Goal: Task Accomplishment & Management: Complete application form

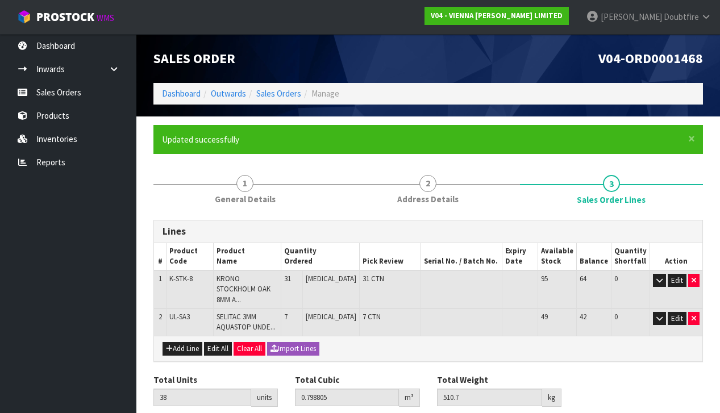
scroll to position [30, 0]
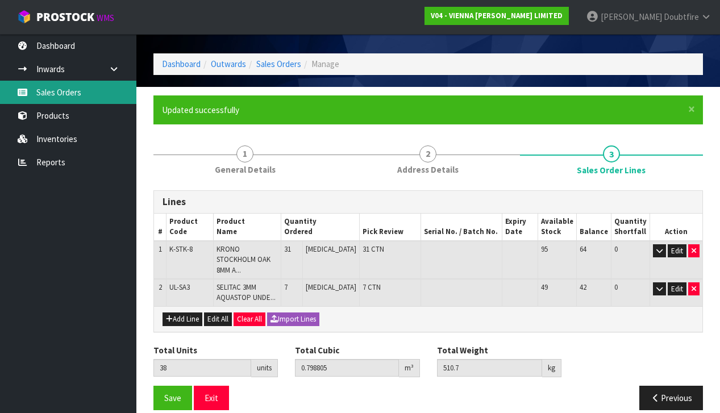
click at [63, 94] on link "Sales Orders" at bounding box center [68, 92] width 136 height 23
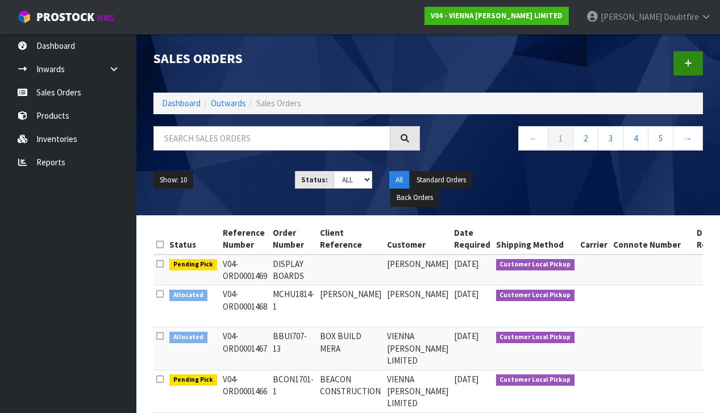
click at [695, 62] on link at bounding box center [689, 63] width 30 height 24
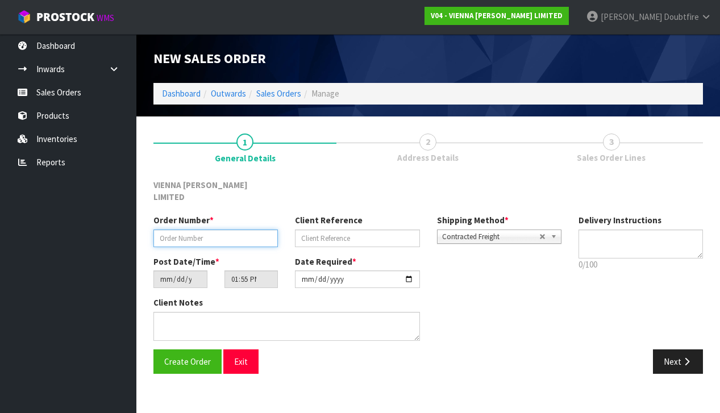
paste input "MCHA1795-1"
type input "MCHA1795-1"
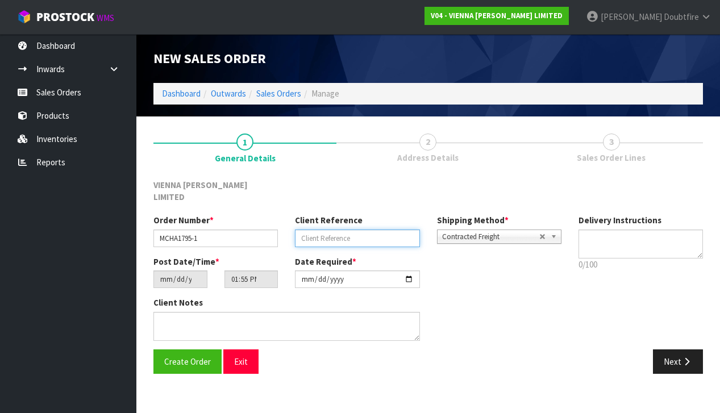
click at [321, 230] on input "text" at bounding box center [357, 239] width 125 height 18
type input "[PERSON_NAME]"
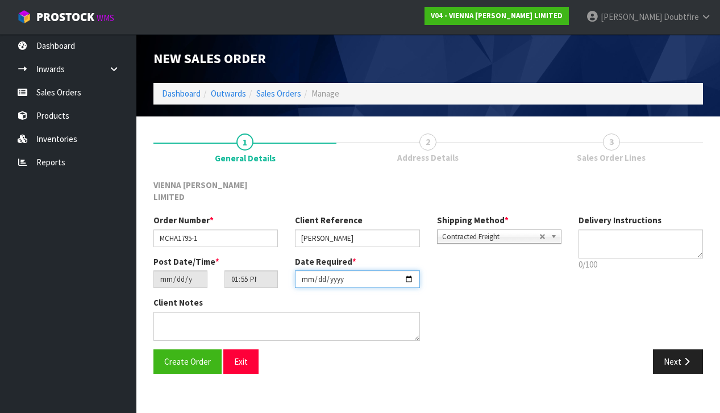
click at [302, 275] on input "[DATE]" at bounding box center [357, 280] width 125 height 18
type input "[DATE]"
click at [264, 378] on section "New Sales Order Dashboard Outwards Sales Orders Manage New Sales Order Dashboar…" at bounding box center [360, 206] width 720 height 413
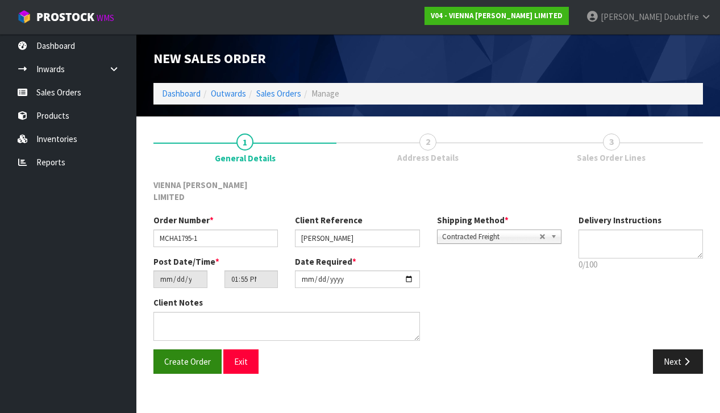
click at [179, 355] on button "Create Order" at bounding box center [188, 362] width 68 height 24
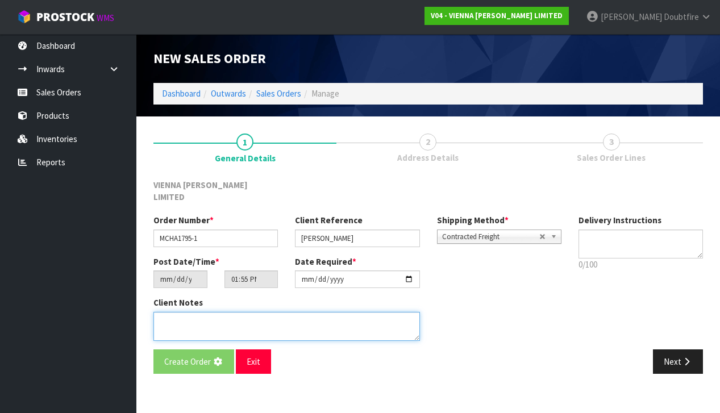
click at [181, 312] on textarea at bounding box center [287, 326] width 267 height 29
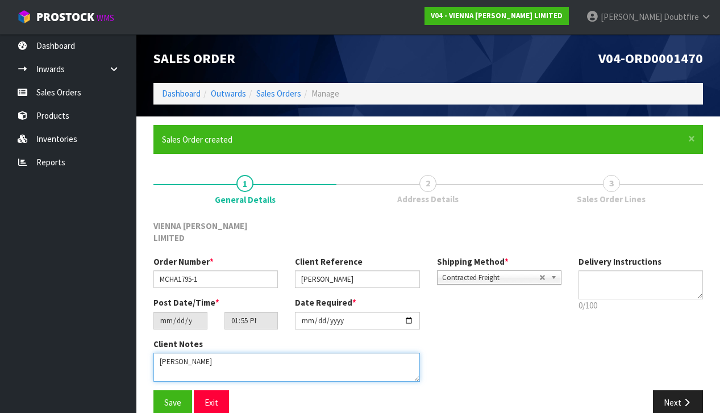
type textarea "[PERSON_NAME]"
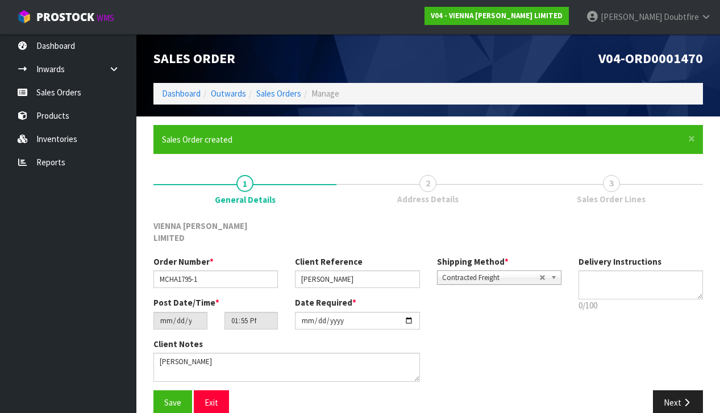
click at [485, 271] on span "Contracted Freight" at bounding box center [490, 278] width 97 height 14
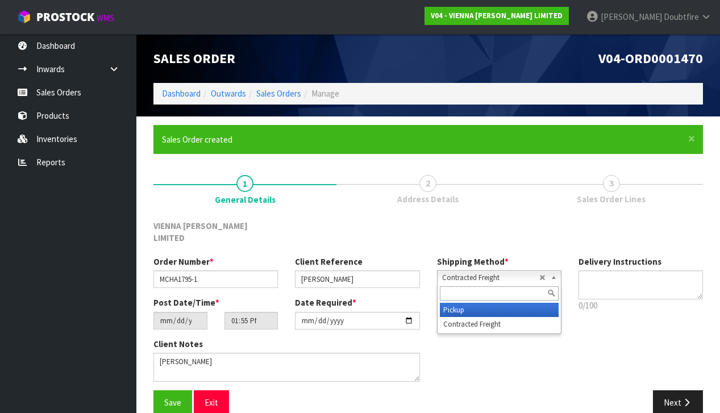
click at [460, 303] on li "Pickup" at bounding box center [499, 310] width 119 height 14
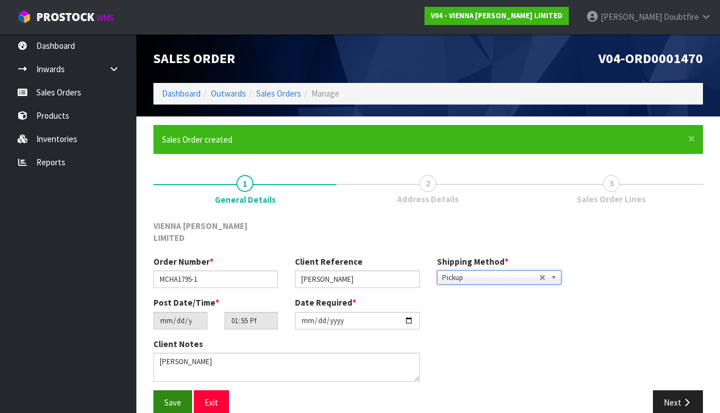
click at [177, 397] on span "Save" at bounding box center [172, 402] width 17 height 11
click at [680, 391] on button "Next" at bounding box center [678, 403] width 50 height 24
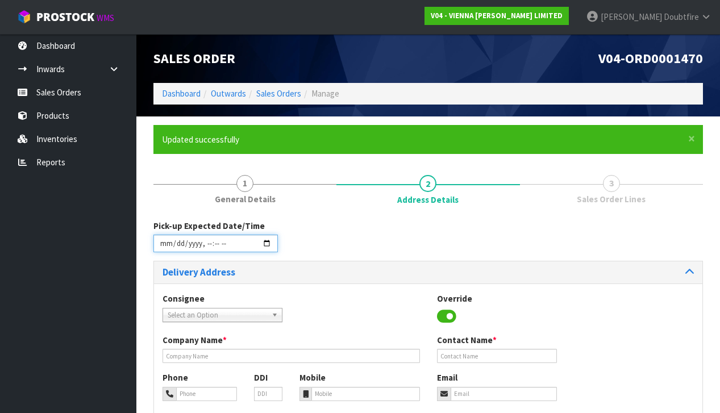
click at [165, 248] on input "datetime-local" at bounding box center [216, 244] width 125 height 18
click at [363, 314] on div "Consignee 000001.BAY MECHANICS - BAY MECHANICS 000001A - BRAKE & TRANSMISSION N…" at bounding box center [428, 314] width 549 height 42
click at [214, 251] on input "datetime-local" at bounding box center [216, 244] width 125 height 18
type input "[DATE]T13:00"
click at [321, 252] on div "Pick-up Expected Date/Time" at bounding box center [428, 240] width 567 height 41
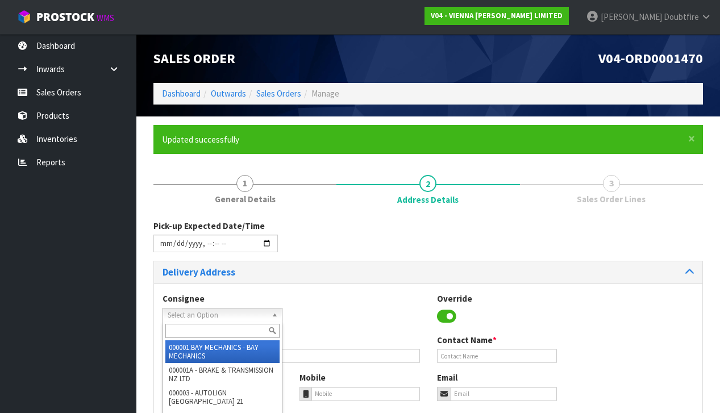
click at [197, 314] on span "Select an Option" at bounding box center [218, 316] width 100 height 14
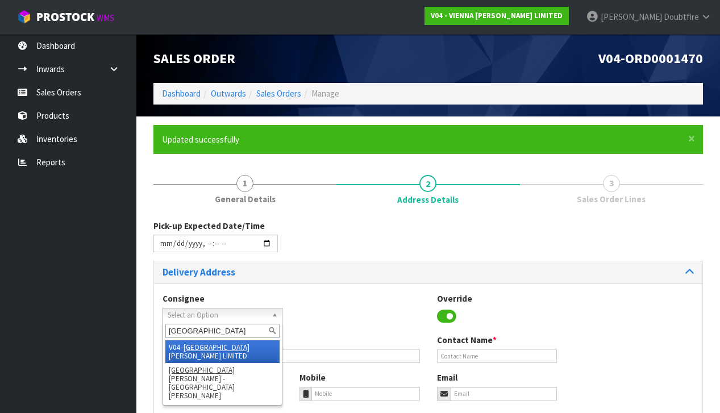
type input "[GEOGRAPHIC_DATA]"
click at [208, 346] on em "[GEOGRAPHIC_DATA]" at bounding box center [217, 348] width 66 height 10
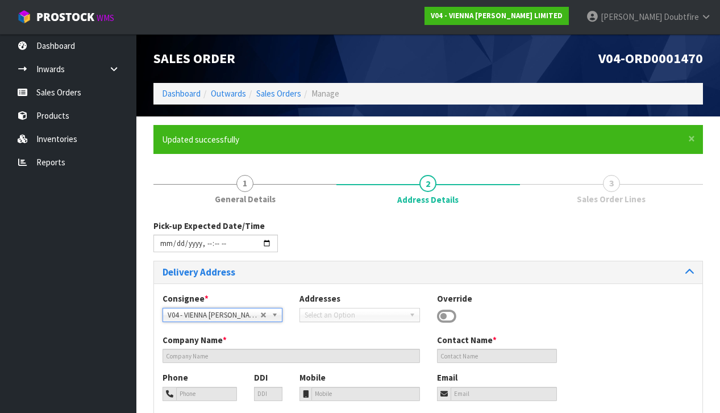
type input "VIENNA [PERSON_NAME] LIMITED"
type input "[PERSON_NAME]"
type input "[PHONE_NUMBER]"
type input "[PERSON_NAME][EMAIL_ADDRESS][DOMAIN_NAME]"
type input "2 ROXBURGH ST"
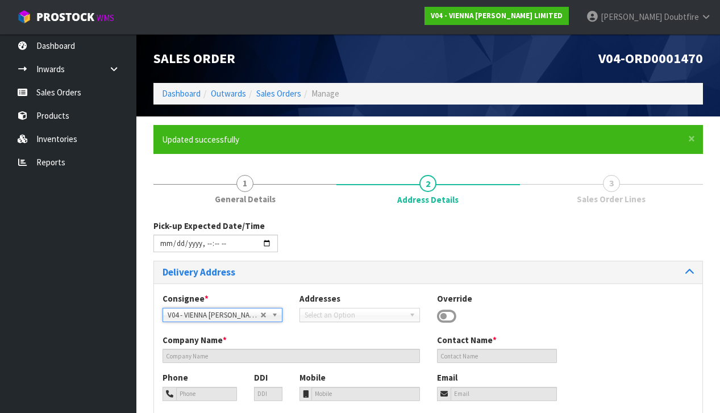
type input "1023"
type input "[GEOGRAPHIC_DATA]"
type input "NEWMARKET"
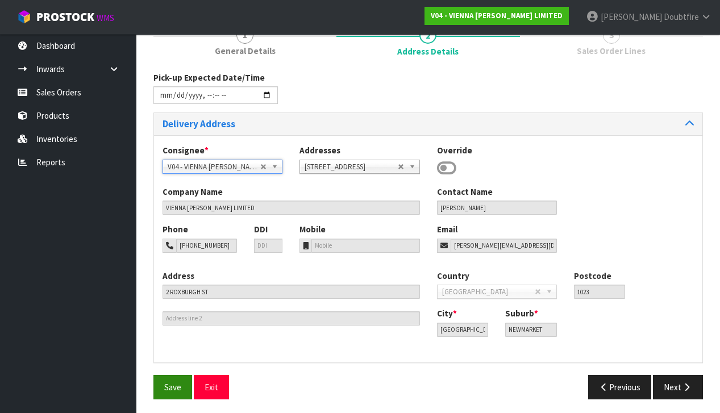
click at [172, 386] on span "Save" at bounding box center [172, 387] width 17 height 11
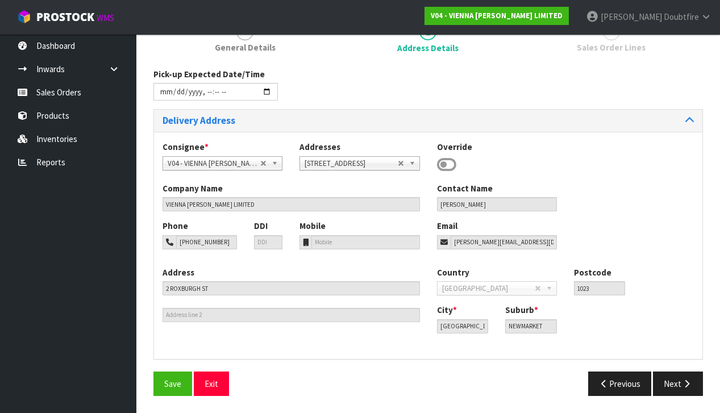
type input "[DATE]T13:00"
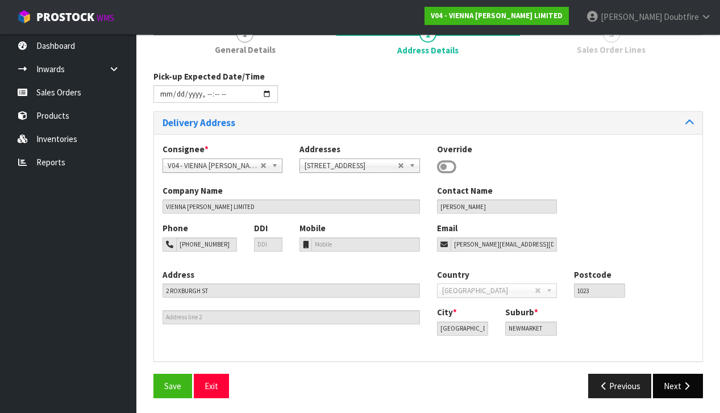
scroll to position [148, 0]
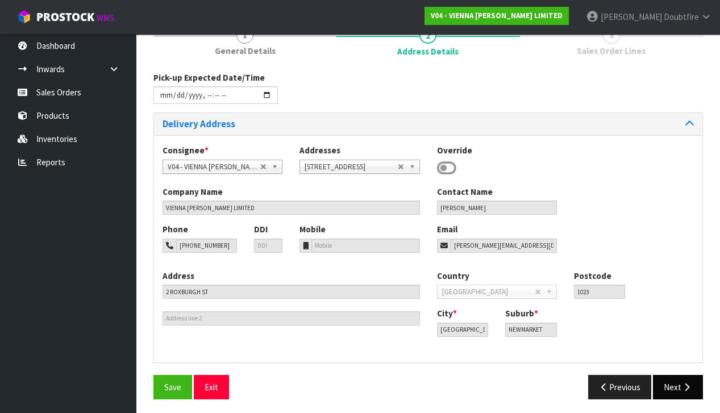
click at [685, 386] on icon "button" at bounding box center [687, 387] width 11 height 9
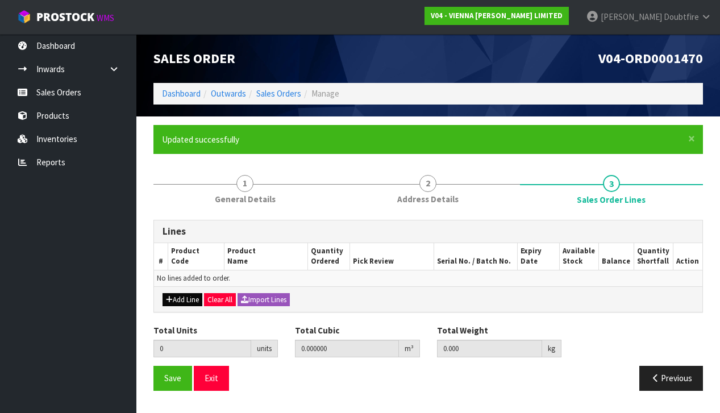
click at [186, 297] on button "Add Line" at bounding box center [183, 300] width 40 height 14
type input "0"
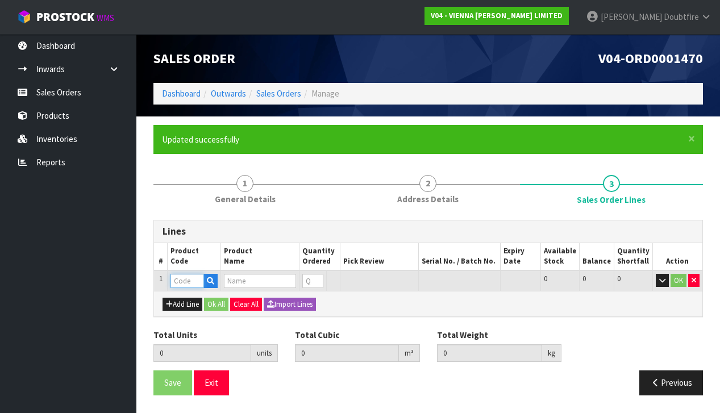
click at [185, 279] on input "text" at bounding box center [188, 281] width 34 height 14
type input "EX"
click at [229, 301] on link "EX CESS 007" at bounding box center [217, 298] width 90 height 15
type input "EXCESS 007"
type input "0.000000"
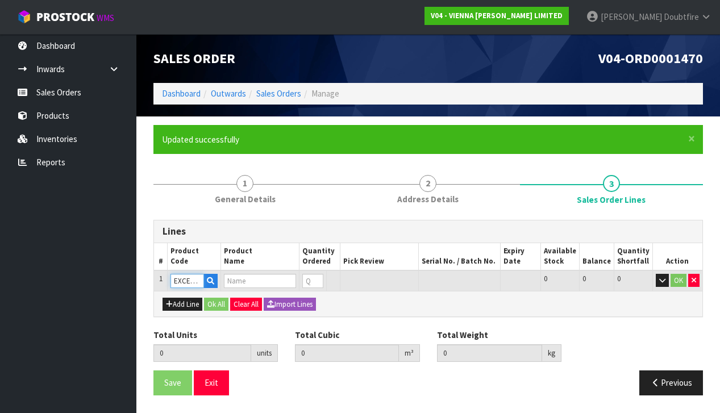
type input "0.000"
type input "EXCESS 007 190X1900"
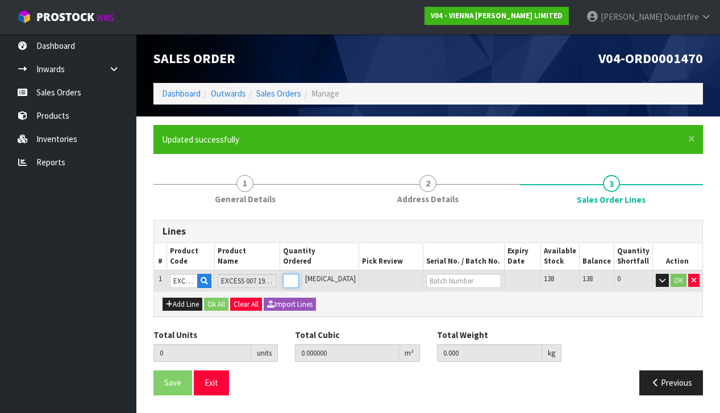
type input "1"
type input "0.0384"
type input "22"
click at [299, 277] on input "1" at bounding box center [291, 281] width 16 height 14
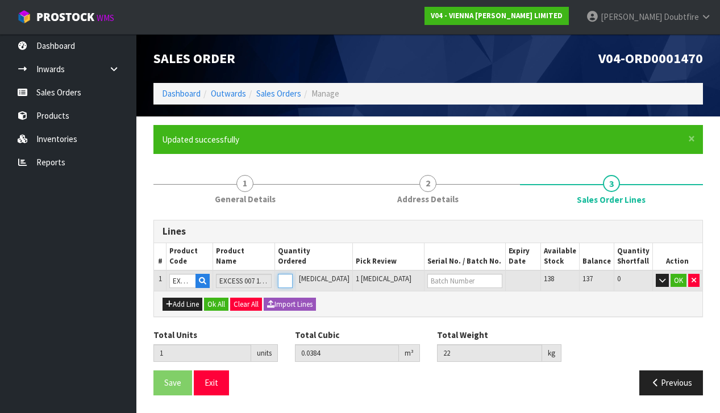
type input "0"
type input "3"
type input "0.1152"
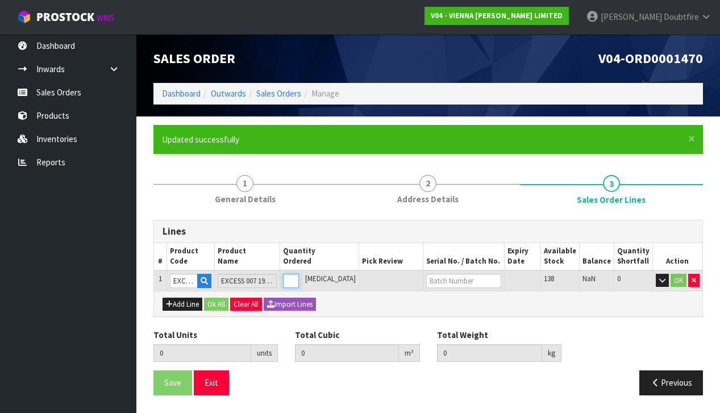
type input "66"
type input "3"
type input "36"
type input "1.3824"
type input "792"
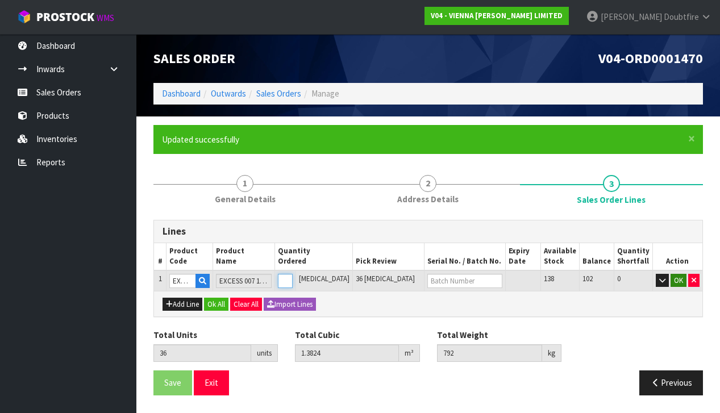
type input "36"
click at [682, 279] on button "OK" at bounding box center [679, 281] width 16 height 14
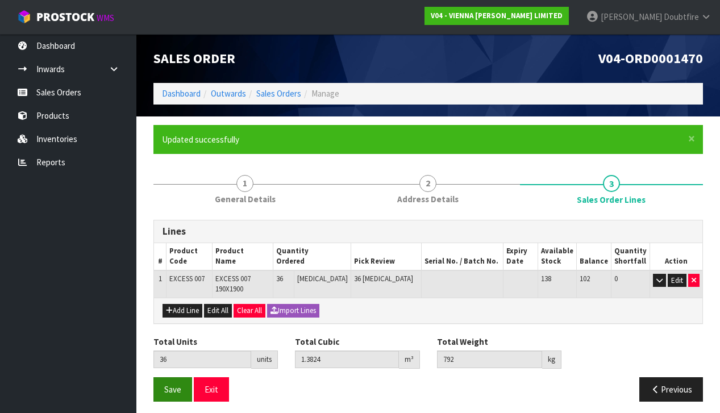
click at [179, 384] on span "Save" at bounding box center [172, 389] width 17 height 11
click at [173, 384] on span "Save" at bounding box center [172, 389] width 17 height 11
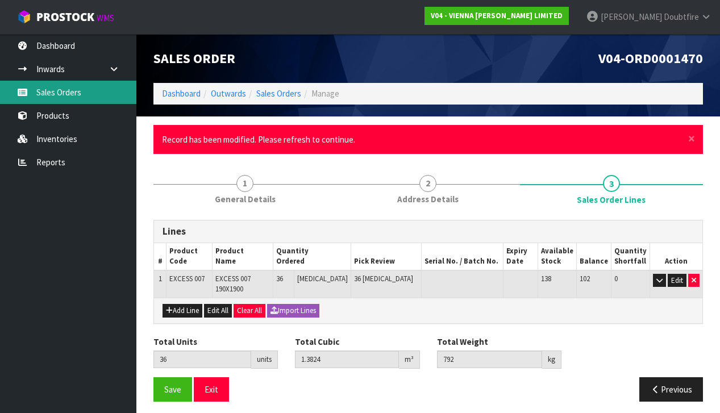
click at [51, 93] on link "Sales Orders" at bounding box center [68, 92] width 136 height 23
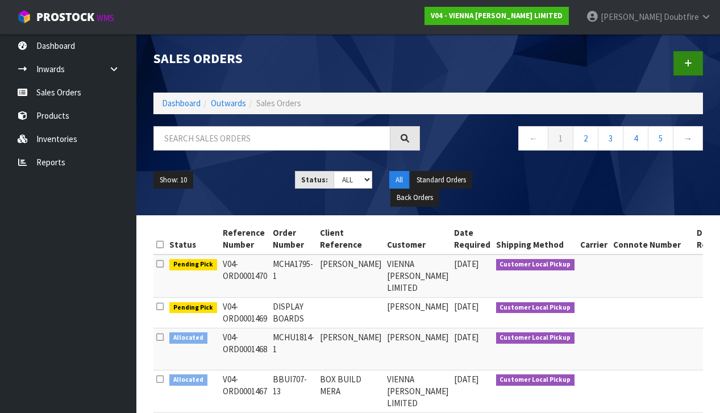
click at [695, 65] on link at bounding box center [689, 63] width 30 height 24
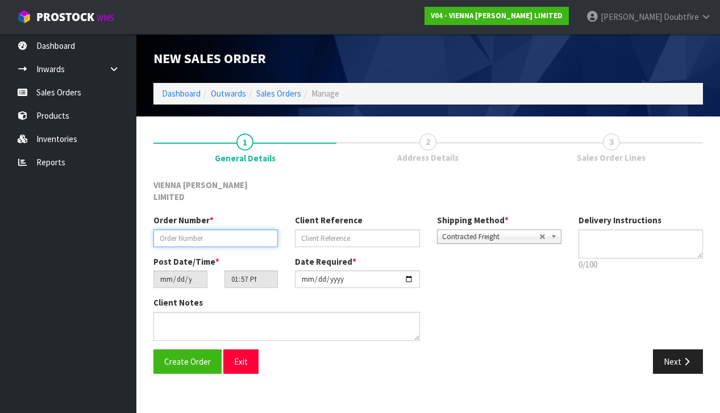
paste input "MCHA1795-1"
type input "MCHA1795-1 STAIRS"
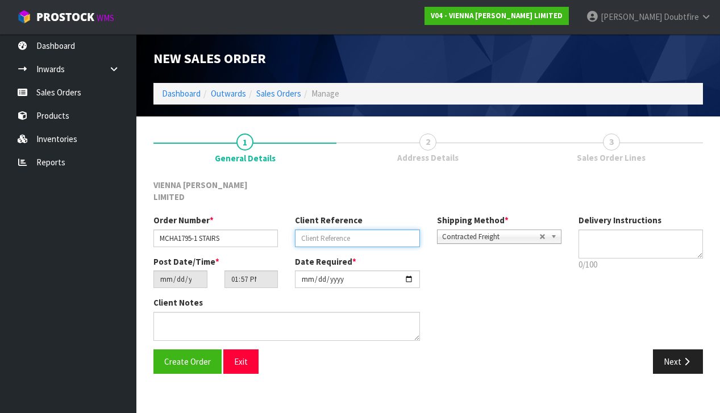
click at [318, 230] on input "text" at bounding box center [357, 239] width 125 height 18
type input "[PERSON_NAME]"
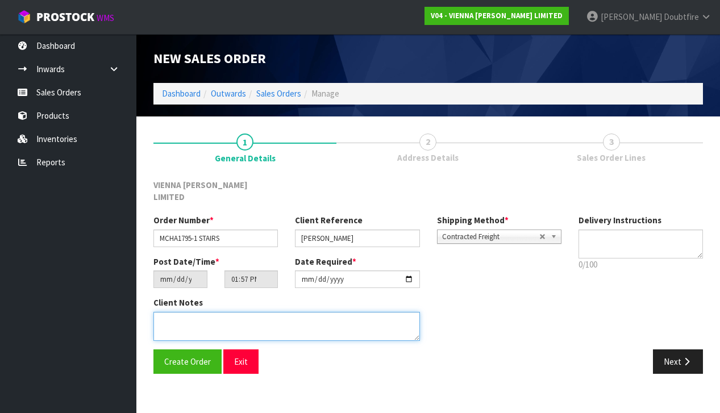
click at [218, 312] on textarea at bounding box center [287, 326] width 267 height 29
type textarea "[PERSON_NAME] ACKWORTH HOUSE STAIRS"
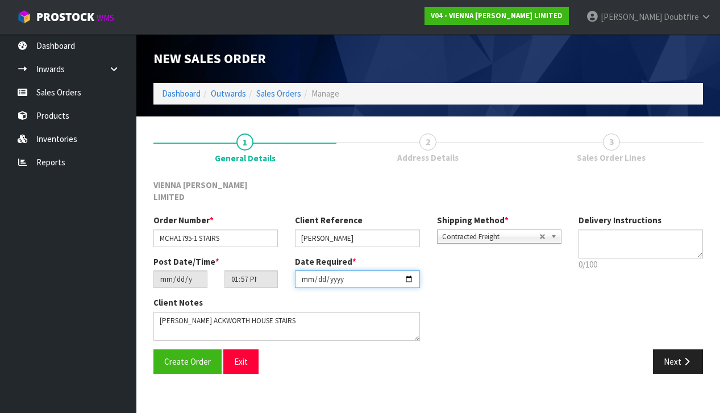
click at [306, 275] on input "[DATE]" at bounding box center [357, 280] width 125 height 18
type input "[DATE]"
click at [479, 330] on div "Client Notes" at bounding box center [357, 323] width 425 height 52
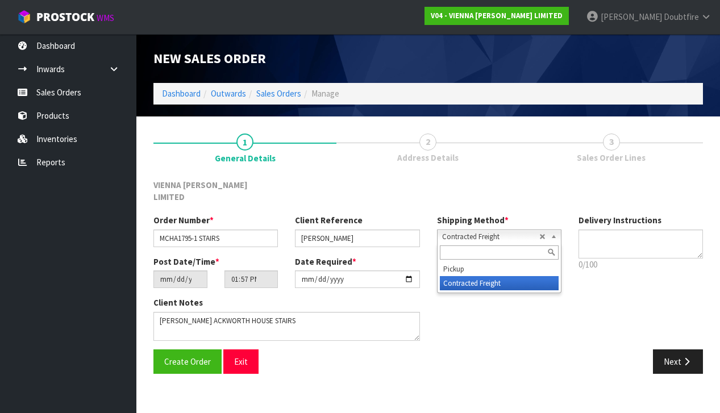
click at [467, 230] on span "Contracted Freight" at bounding box center [490, 237] width 97 height 14
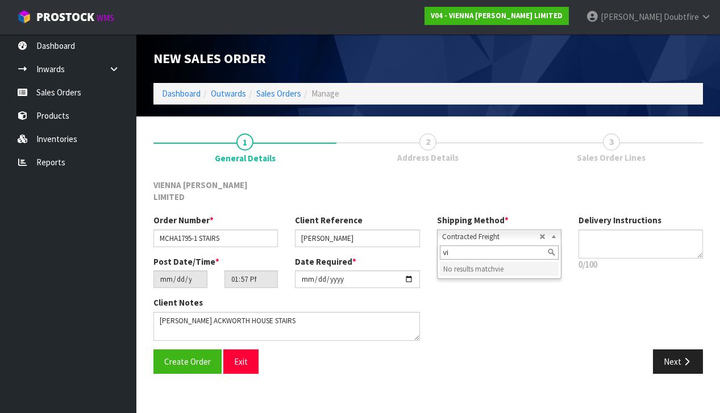
type input "v"
type input "[GEOGRAPHIC_DATA]"
click at [569, 334] on div "Client Notes" at bounding box center [357, 323] width 425 height 52
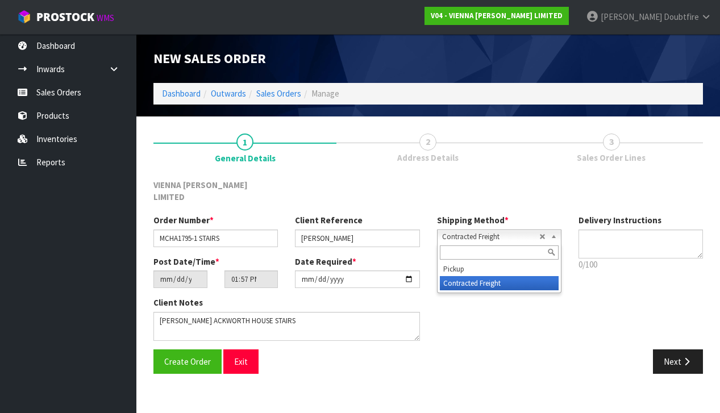
click at [483, 230] on span "Contracted Freight" at bounding box center [490, 237] width 97 height 14
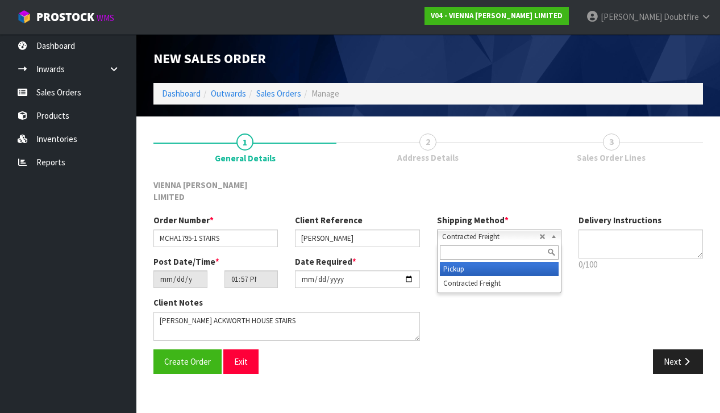
click at [470, 262] on li "Pickup" at bounding box center [499, 269] width 119 height 14
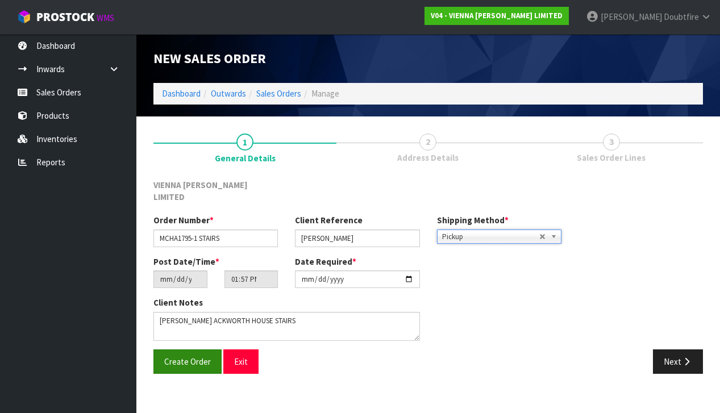
click at [179, 354] on button "Create Order" at bounding box center [188, 362] width 68 height 24
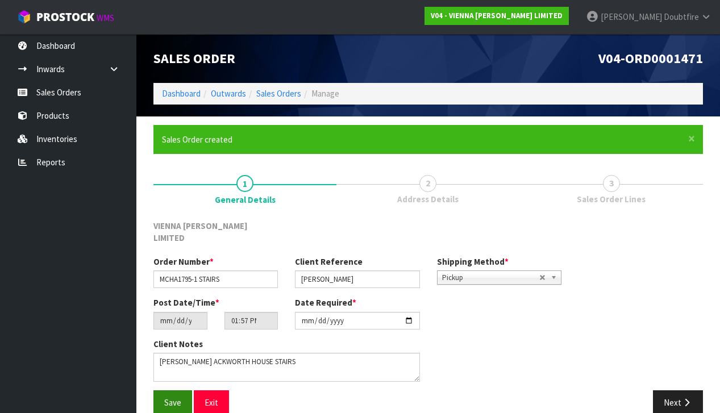
click at [174, 394] on button "Save" at bounding box center [173, 403] width 39 height 24
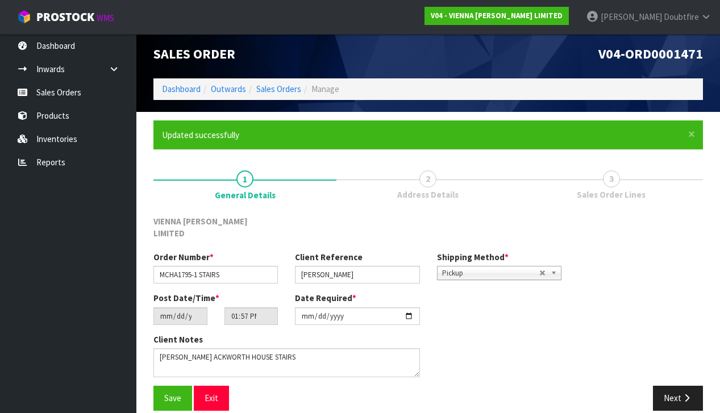
scroll to position [4, 0]
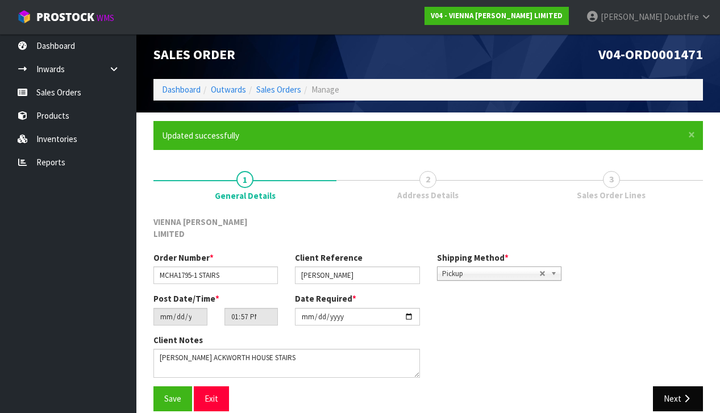
click at [677, 387] on button "Next" at bounding box center [678, 399] width 50 height 24
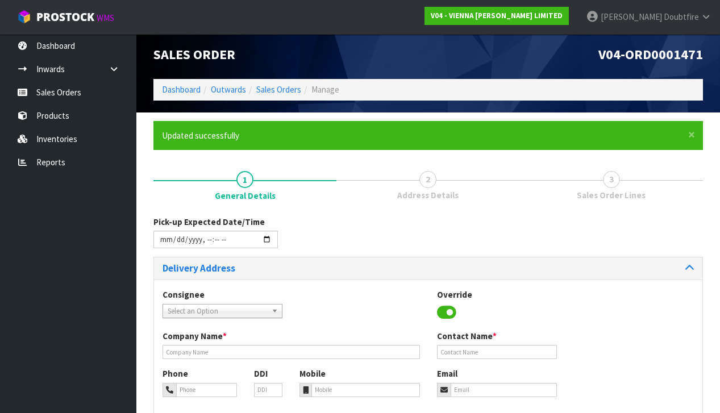
scroll to position [0, 0]
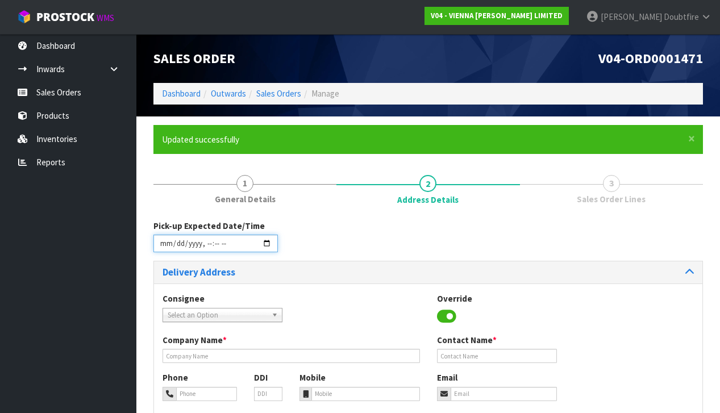
click at [161, 250] on input "datetime-local" at bounding box center [216, 244] width 125 height 18
drag, startPoint x: 382, startPoint y: 295, endPoint x: 380, endPoint y: 288, distance: 7.0
click at [382, 293] on div "Consignee 000001.BAY MECHANICS - BAY MECHANICS 000001A - BRAKE & TRANSMISSION N…" at bounding box center [428, 314] width 549 height 42
click at [217, 250] on input "datetime-local" at bounding box center [216, 244] width 125 height 18
type input "[DATE]T13:00"
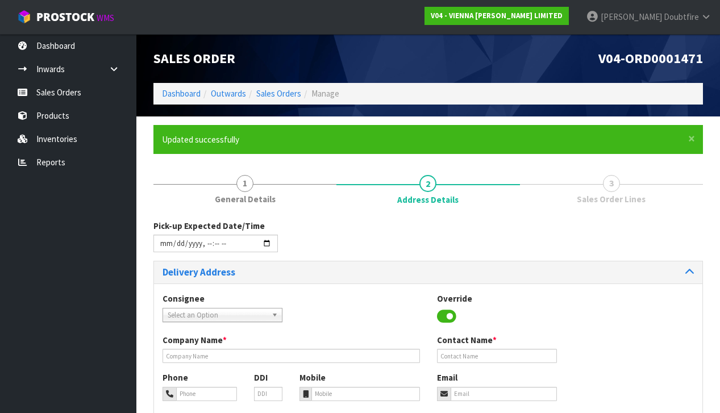
drag, startPoint x: 337, startPoint y: 292, endPoint x: 314, endPoint y: 292, distance: 22.2
click at [337, 293] on div "Consignee 000001.BAY MECHANICS - BAY MECHANICS 000001A - BRAKE & TRANSMISSION N…" at bounding box center [428, 314] width 549 height 42
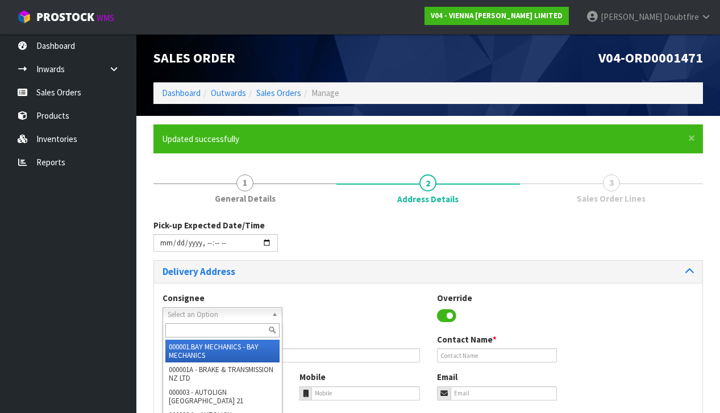
click at [174, 313] on span "Select an Option" at bounding box center [218, 315] width 100 height 14
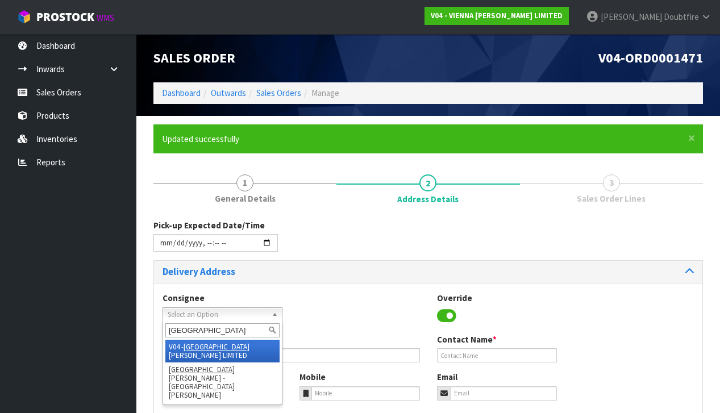
type input "[GEOGRAPHIC_DATA]"
click at [240, 343] on li "V04 - VIENNA [PERSON_NAME] LIMITED" at bounding box center [222, 351] width 114 height 23
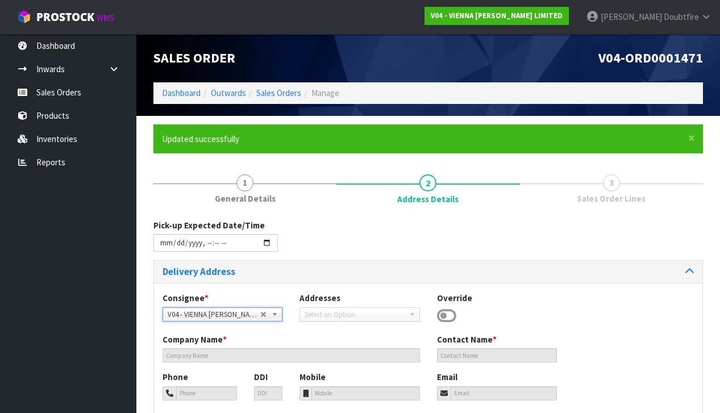
type input "VIENNA [PERSON_NAME] LIMITED"
type input "[PERSON_NAME]"
type input "[PHONE_NUMBER]"
type input "[PERSON_NAME][EMAIL_ADDRESS][DOMAIN_NAME]"
type input "2 ROXBURGH ST"
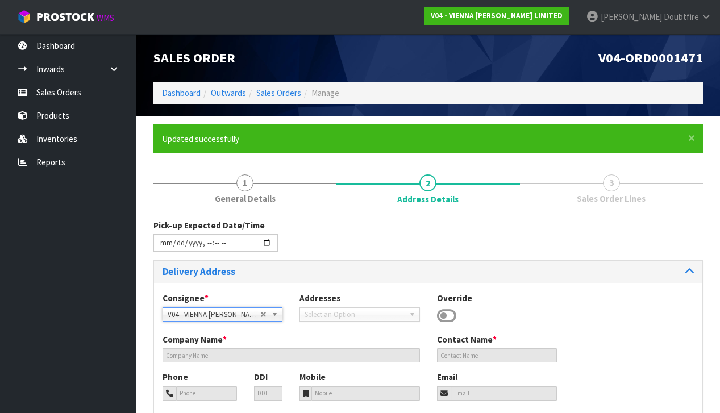
type input "1023"
type input "[GEOGRAPHIC_DATA]"
type input "NEWMARKET"
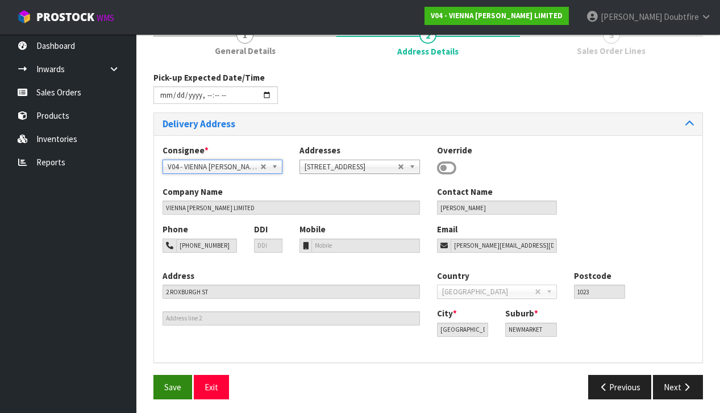
click at [173, 389] on span "Save" at bounding box center [172, 387] width 17 height 11
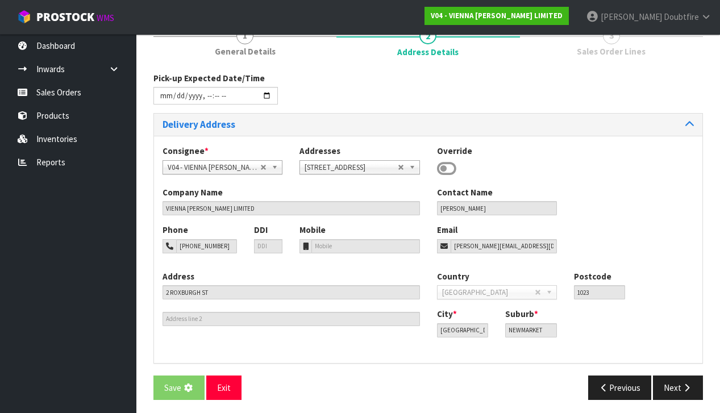
scroll to position [0, 0]
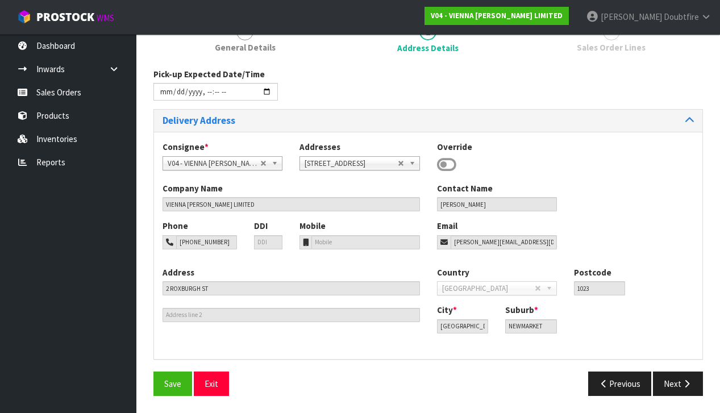
type input "[DATE]T13:00"
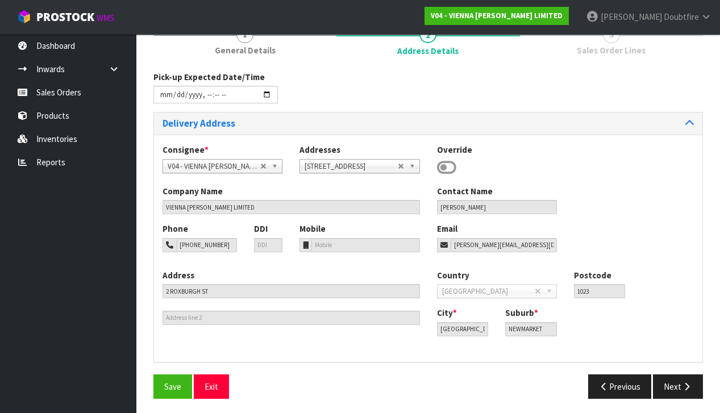
scroll to position [148, 0]
click at [172, 382] on span "Save" at bounding box center [172, 387] width 17 height 11
click at [686, 384] on icon "button" at bounding box center [687, 387] width 11 height 9
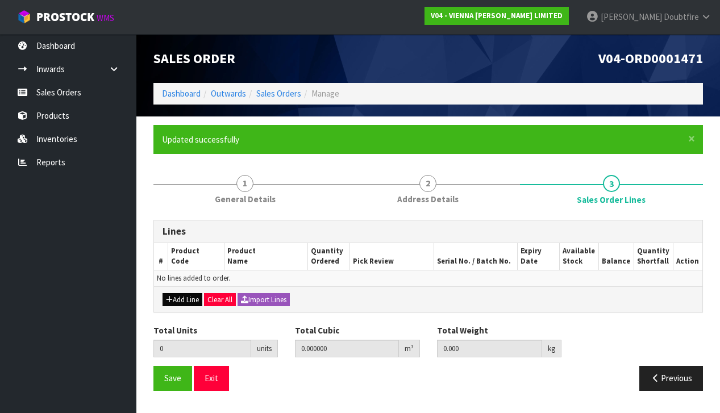
click at [183, 300] on button "Add Line" at bounding box center [183, 300] width 40 height 14
type input "0"
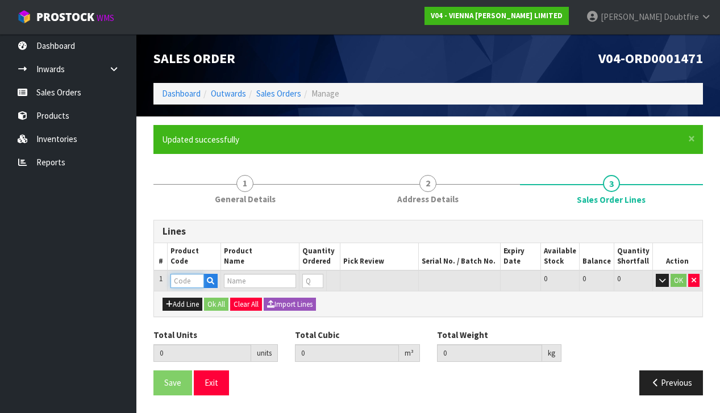
click at [181, 280] on input "text" at bounding box center [188, 281] width 34 height 14
type input "EX"
click at [201, 301] on link "EX CESS 007" at bounding box center [217, 298] width 90 height 15
type input "EXCESS 007"
type input "0.000000"
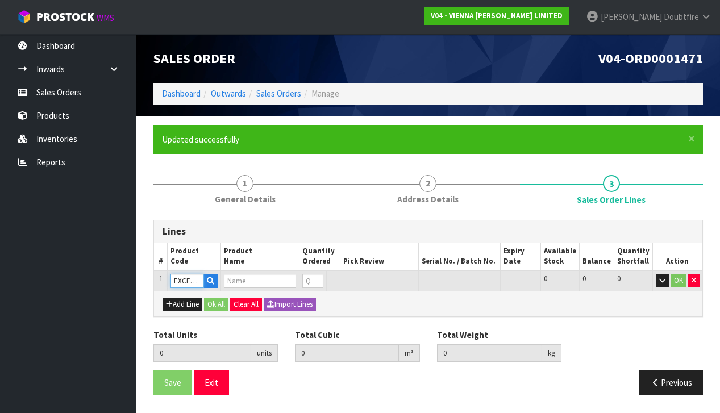
type input "0.000"
type input "EXCESS 007 190X1900"
type input "1"
type input "0.0384"
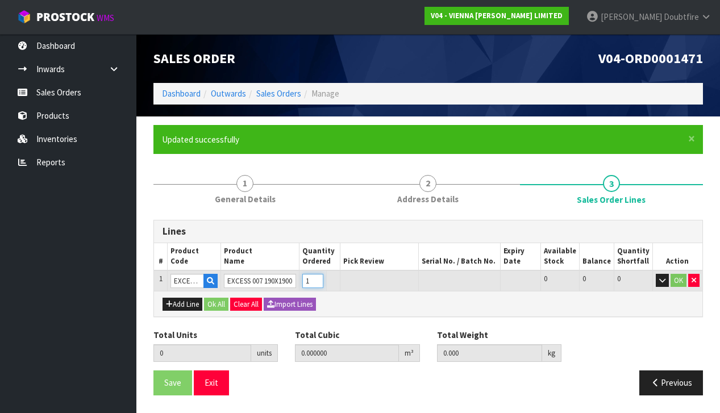
type input "22"
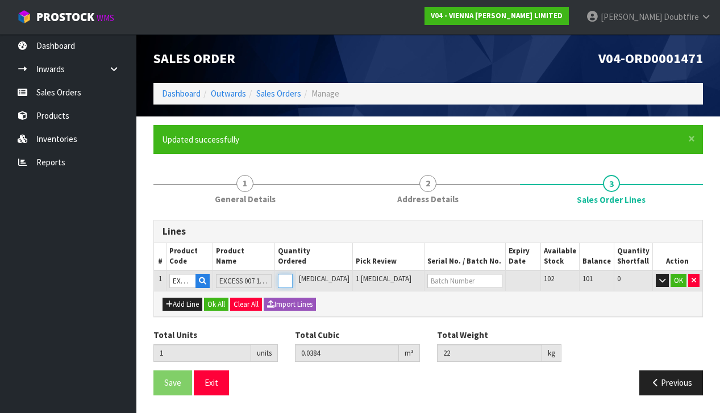
click at [293, 277] on input "1" at bounding box center [285, 281] width 15 height 14
type input "2"
type input "0.0768"
type input "44"
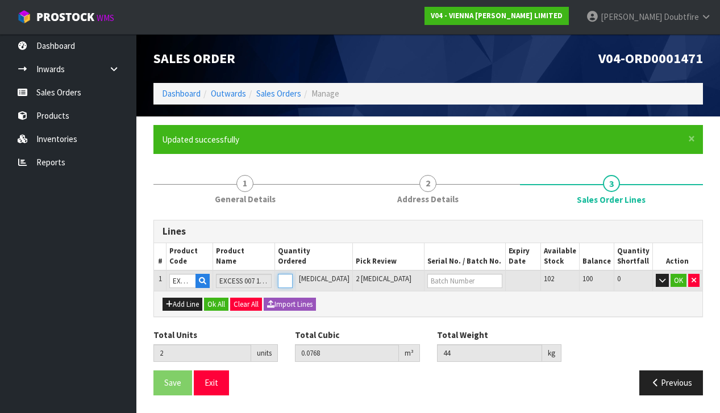
click at [293, 277] on input "2" at bounding box center [285, 281] width 15 height 14
type input "3"
type input "0.1152"
type input "66"
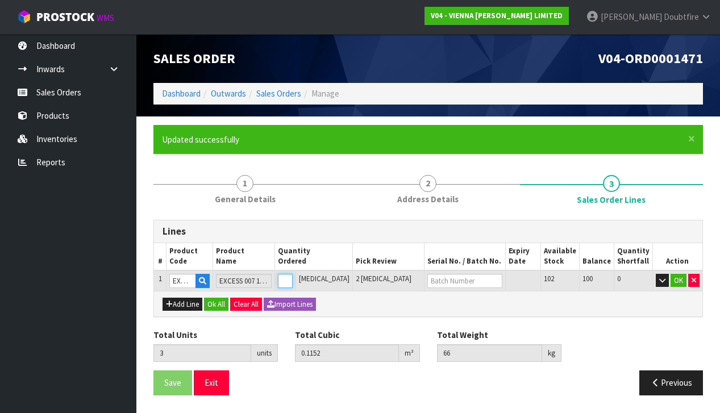
click at [293, 277] on input "3" at bounding box center [285, 281] width 15 height 14
type input "4"
type input "0.1536"
type input "88"
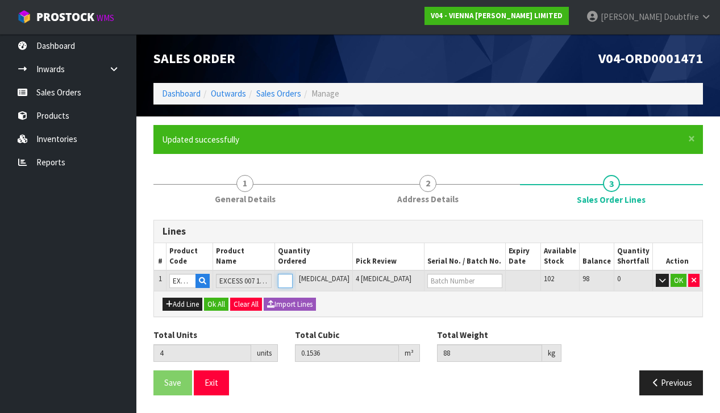
click at [293, 277] on input "4" at bounding box center [285, 281] width 15 height 14
type input "5"
type input "0.192"
type input "110"
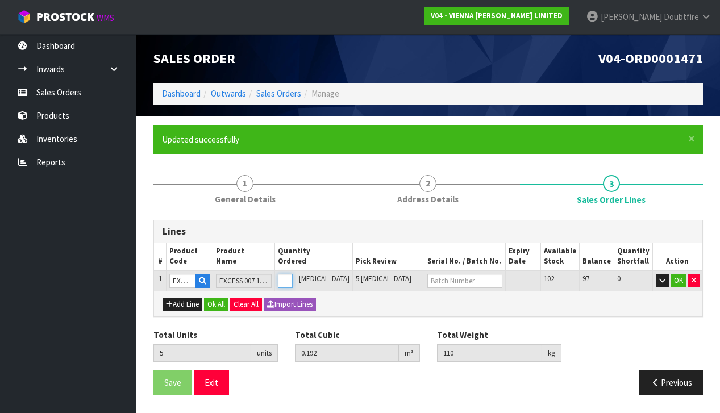
click at [293, 277] on input "5" at bounding box center [285, 281] width 15 height 14
type input "6"
type input "0.2304"
type input "132"
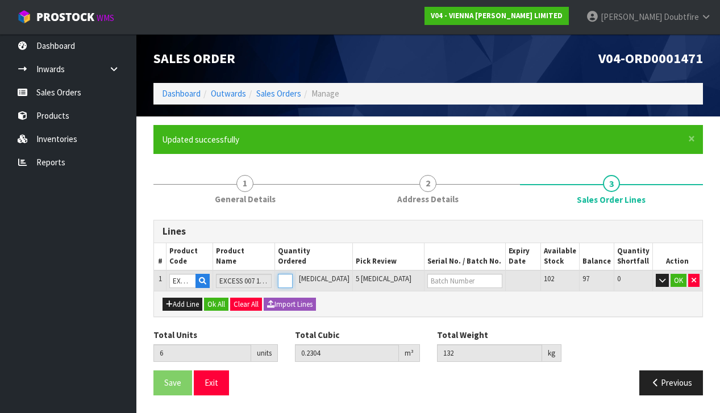
click at [293, 276] on input "6" at bounding box center [285, 281] width 15 height 14
click at [679, 280] on button "OK" at bounding box center [679, 281] width 16 height 14
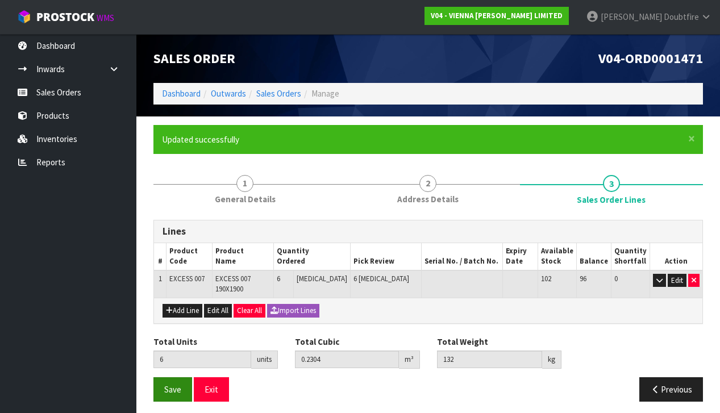
click at [173, 384] on span "Save" at bounding box center [172, 389] width 17 height 11
click at [176, 384] on span "Save" at bounding box center [172, 389] width 17 height 11
click at [171, 384] on span "Save" at bounding box center [172, 389] width 17 height 11
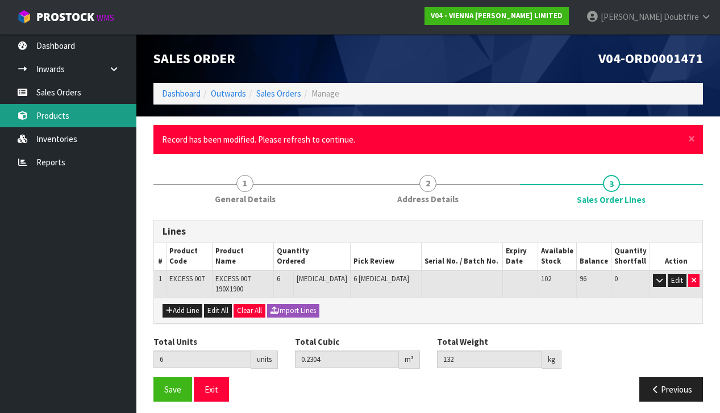
click at [64, 114] on link "Products" at bounding box center [68, 115] width 136 height 23
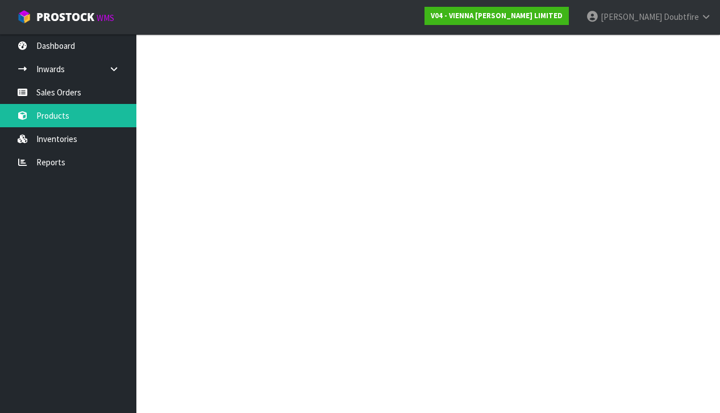
click at [57, 117] on div "Products Import Products Drop file here to import csv template Dashboard Produc…" at bounding box center [360, 127] width 720 height 254
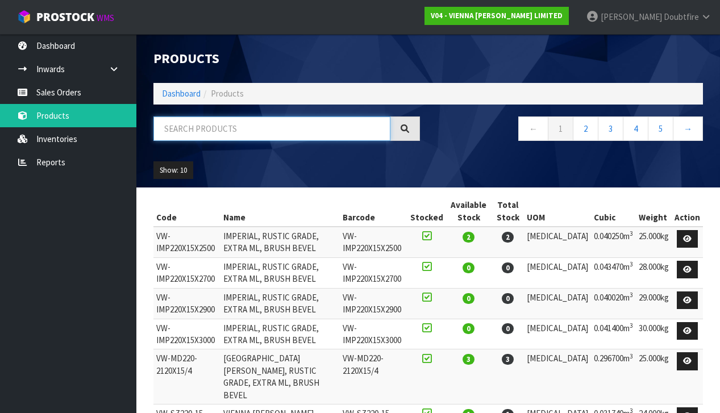
click at [187, 122] on input "text" at bounding box center [272, 129] width 237 height 24
type input "WHISKEY"
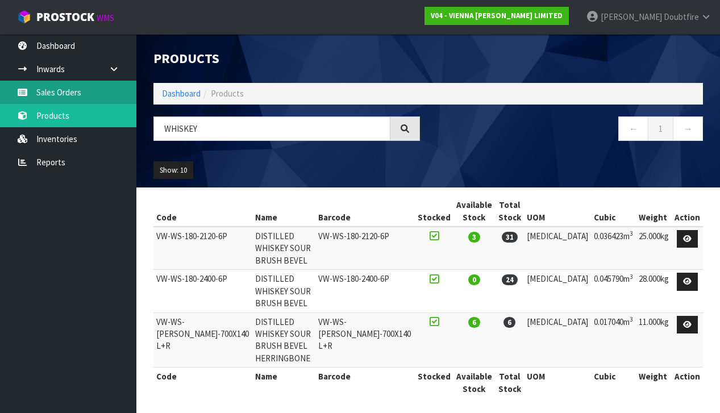
click at [60, 94] on link "Sales Orders" at bounding box center [68, 92] width 136 height 23
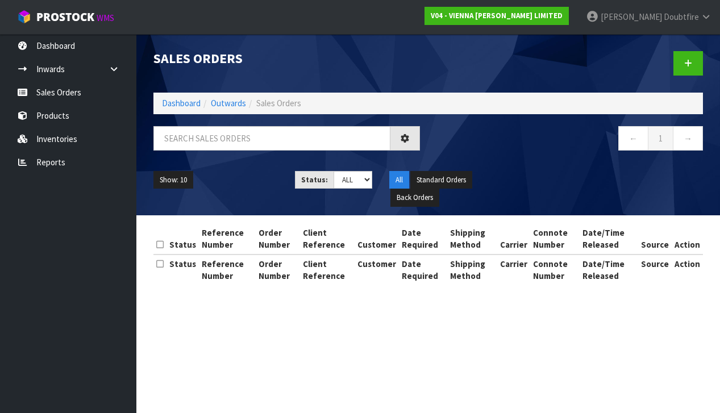
click at [59, 121] on link "Products" at bounding box center [68, 115] width 136 height 23
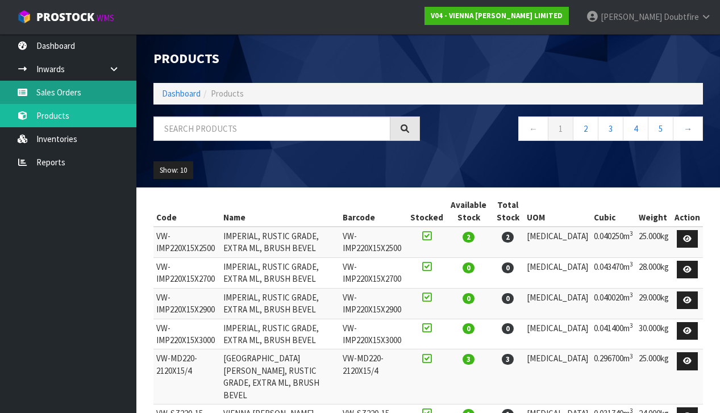
click at [69, 97] on link "Sales Orders" at bounding box center [68, 92] width 136 height 23
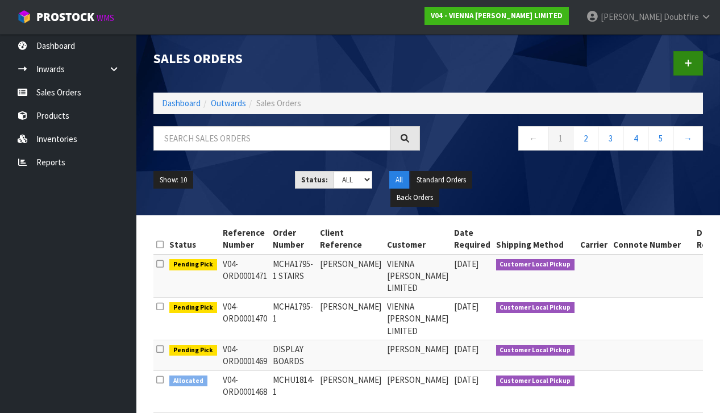
click at [686, 68] on link at bounding box center [689, 63] width 30 height 24
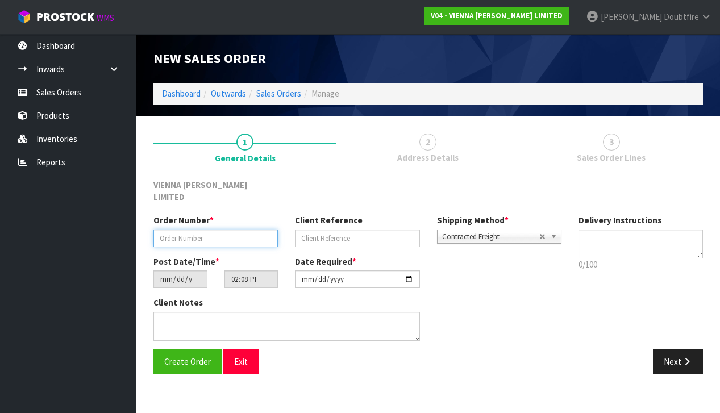
paste input "S650-143"
type input "S650-143"
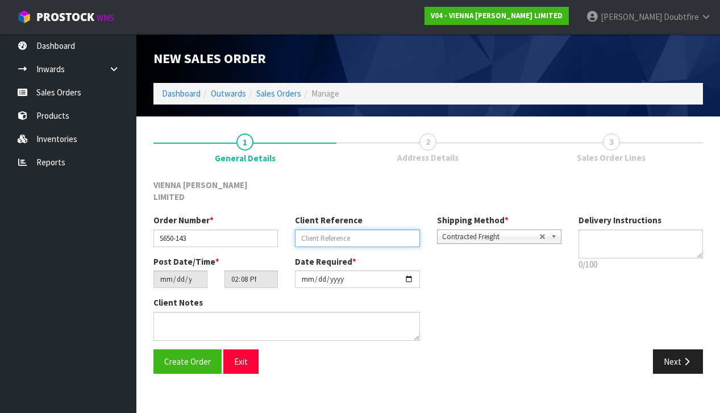
click at [319, 230] on input "text" at bounding box center [357, 239] width 125 height 18
type input "SAMPLES EASTERN UNFINISHED"
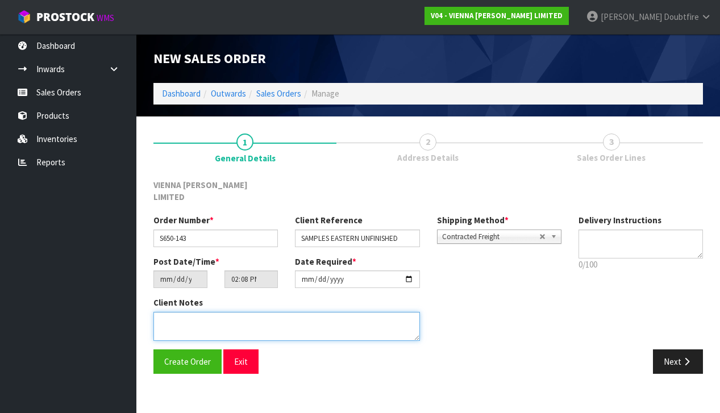
click at [203, 312] on textarea at bounding box center [287, 326] width 267 height 29
type textarea "EASTERN UNFINISHED"
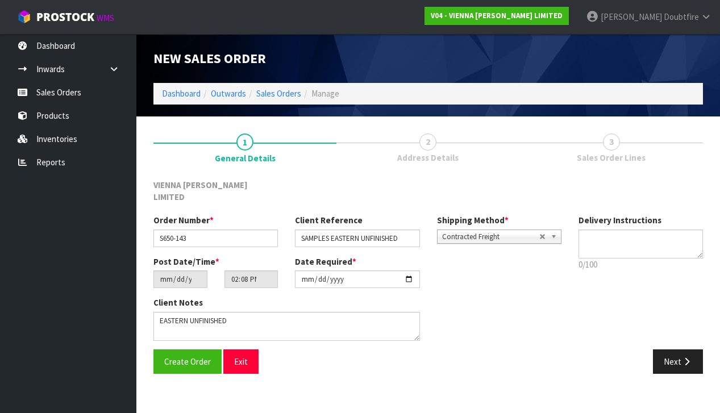
click at [453, 230] on span "Contracted Freight" at bounding box center [490, 237] width 97 height 14
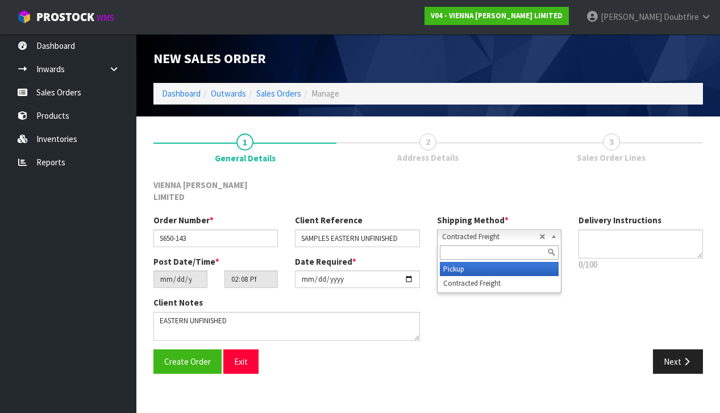
click at [451, 262] on li "Pickup" at bounding box center [499, 269] width 119 height 14
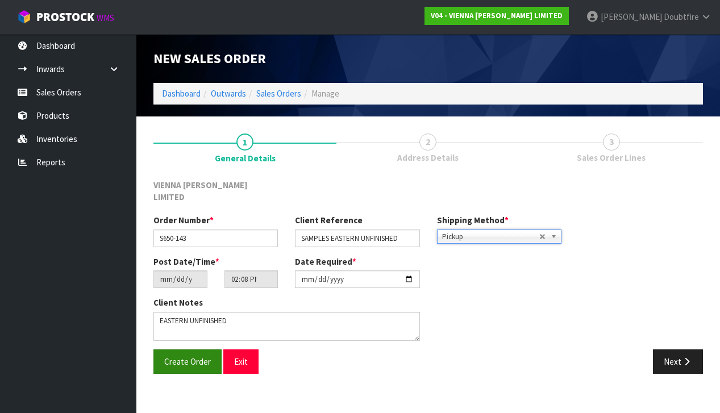
click at [179, 357] on span "Create Order" at bounding box center [187, 362] width 47 height 11
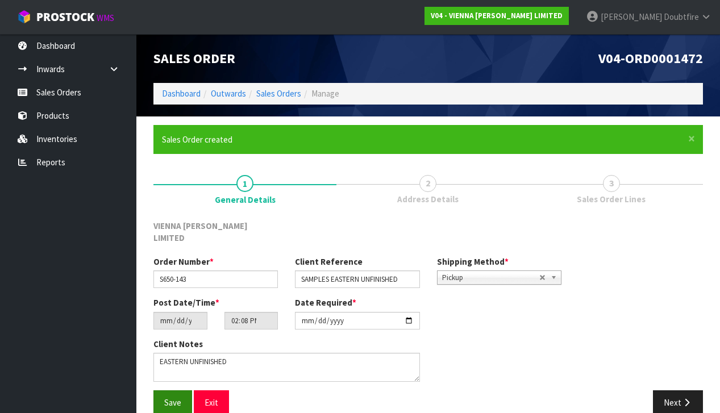
scroll to position [1, 0]
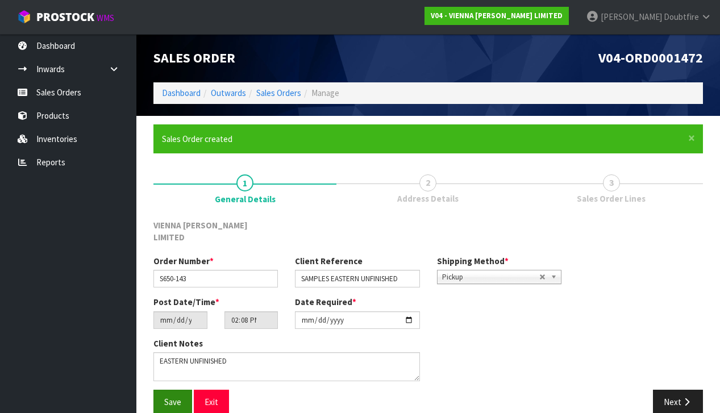
click at [180, 397] on span "Save" at bounding box center [172, 402] width 17 height 11
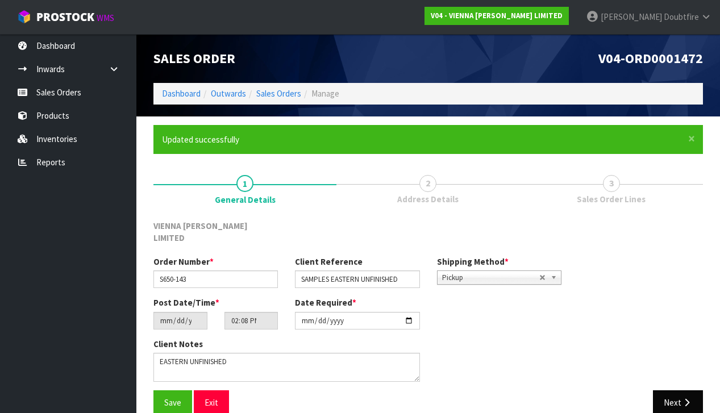
click at [682, 399] on icon "button" at bounding box center [687, 403] width 11 height 9
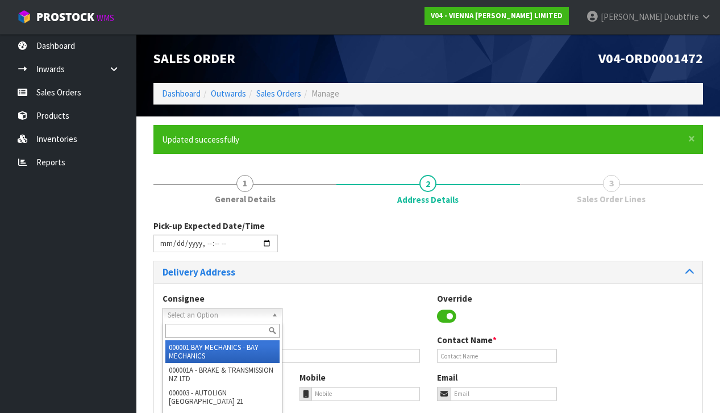
click at [172, 309] on span "Select an Option" at bounding box center [218, 316] width 100 height 14
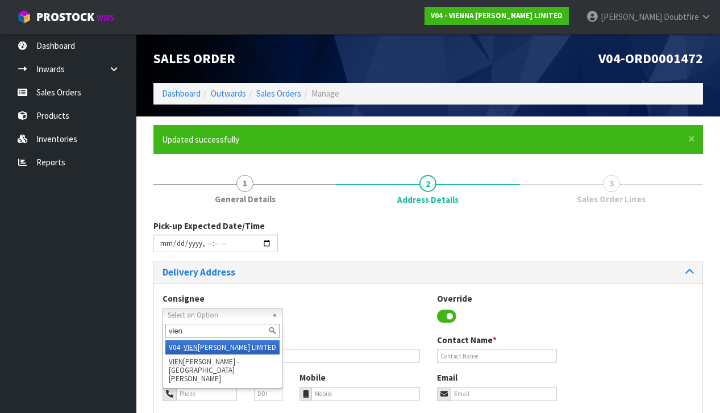
type input "vien"
click at [188, 345] on em "VIEN" at bounding box center [191, 348] width 14 height 10
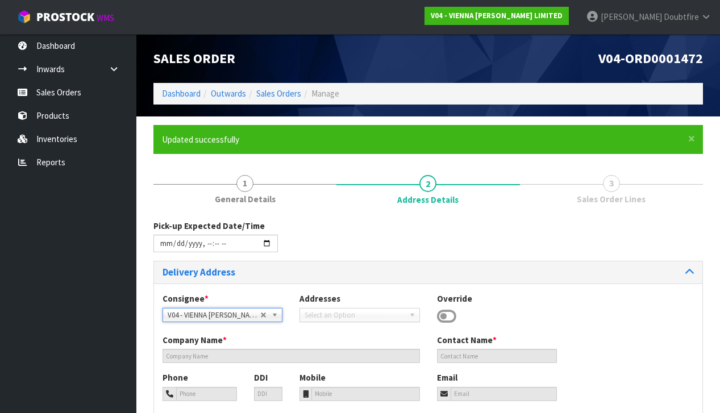
type input "VIENNA [PERSON_NAME] LIMITED"
type input "[PERSON_NAME]"
type input "[PHONE_NUMBER]"
type input "[PERSON_NAME][EMAIL_ADDRESS][DOMAIN_NAME]"
type input "2 ROXBURGH ST"
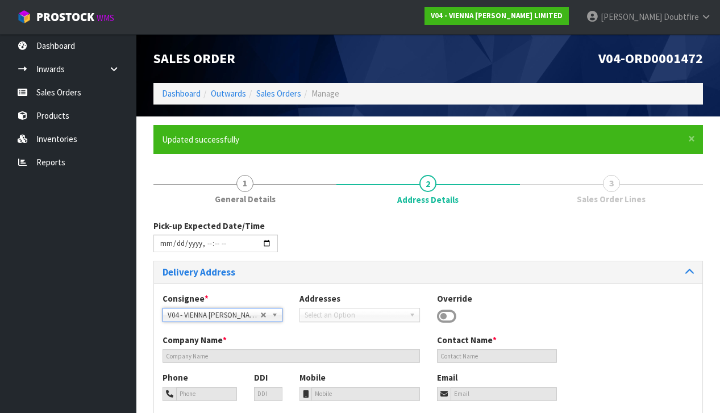
type input "1023"
type input "[GEOGRAPHIC_DATA]"
type input "NEWMARKET"
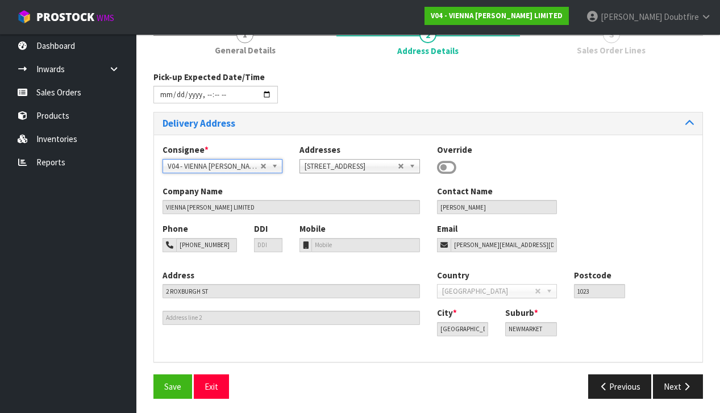
scroll to position [148, 0]
click at [167, 378] on button "Save" at bounding box center [173, 387] width 39 height 24
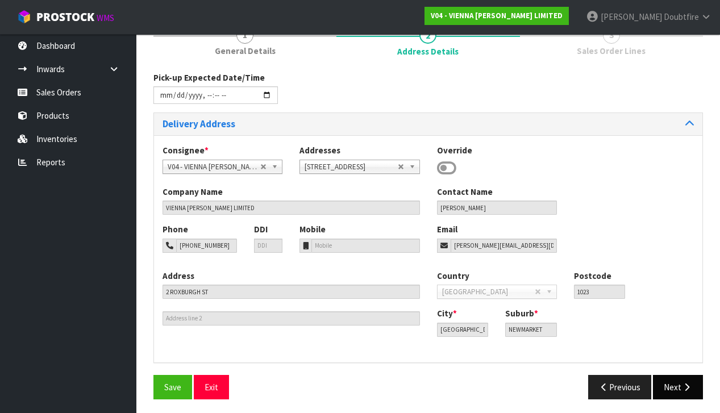
click at [678, 384] on button "Next" at bounding box center [678, 387] width 50 height 24
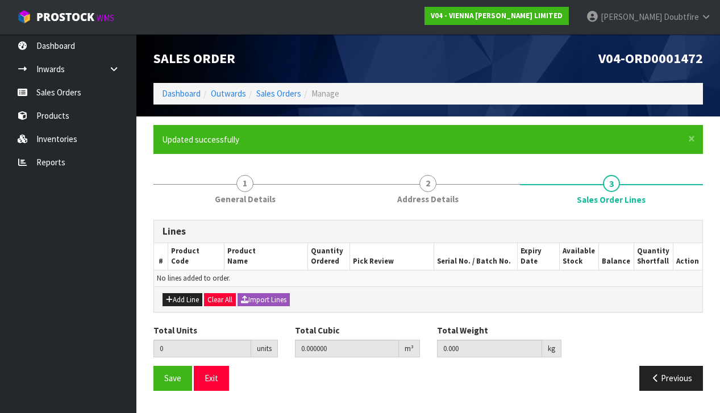
drag, startPoint x: 180, startPoint y: 300, endPoint x: 180, endPoint y: 290, distance: 9.7
click at [180, 299] on button "Add Line" at bounding box center [183, 300] width 40 height 14
type input "0"
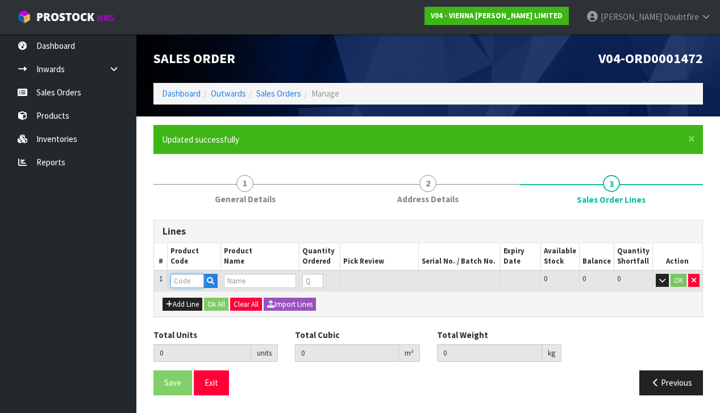
click at [185, 281] on input "text" at bounding box center [188, 281] width 34 height 14
type input "EW-UN-"
click at [221, 300] on link "EW-UN- ABCD" at bounding box center [217, 298] width 90 height 15
type input "EW-UN-ABCD"
type input "0.000000"
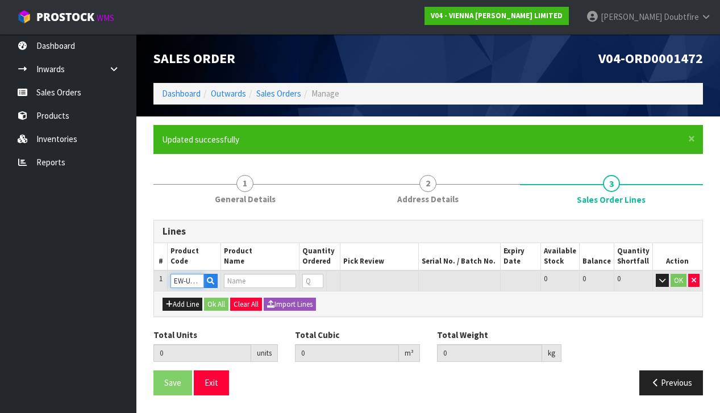
type input "0.000"
type input "EASTERN UNFINISHED 190W"
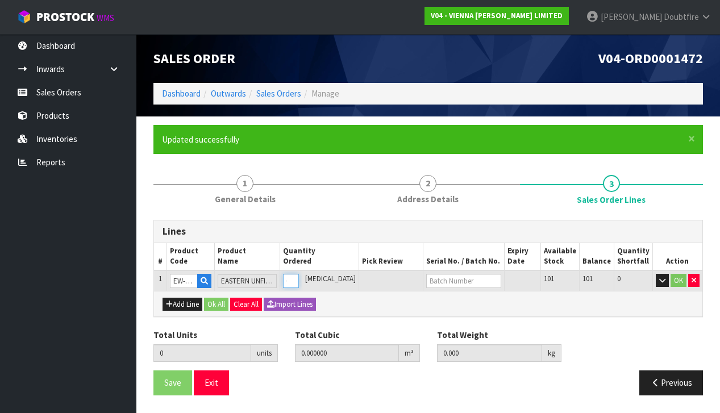
type input "1"
type input "0.04683"
type input "26"
click at [299, 276] on input "1" at bounding box center [291, 281] width 16 height 14
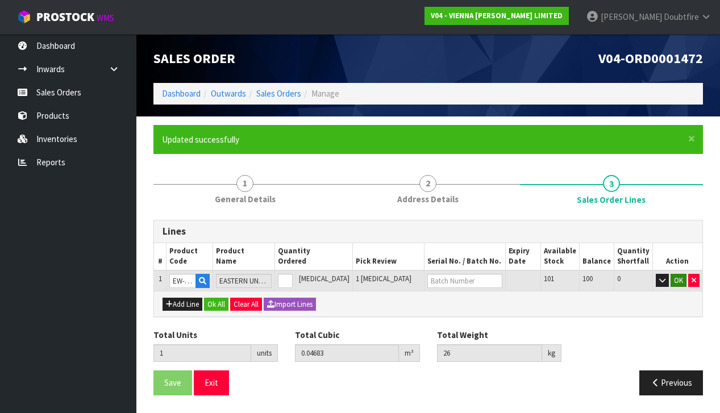
click at [678, 282] on button "OK" at bounding box center [679, 281] width 16 height 14
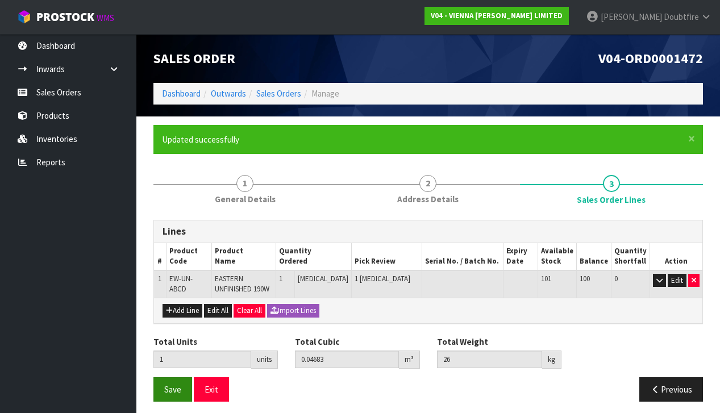
click at [167, 392] on button "Save" at bounding box center [173, 390] width 39 height 24
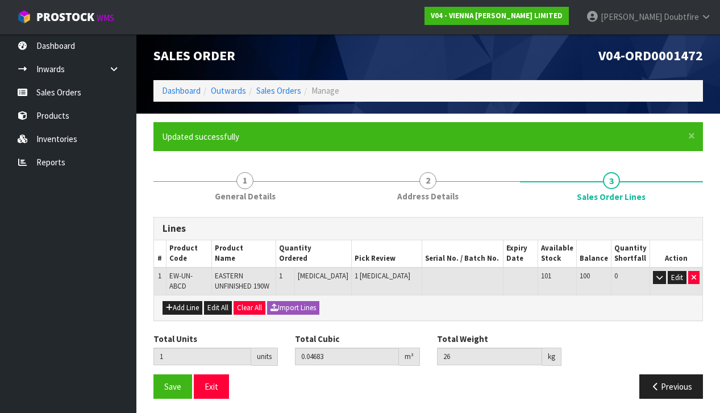
scroll to position [2, 0]
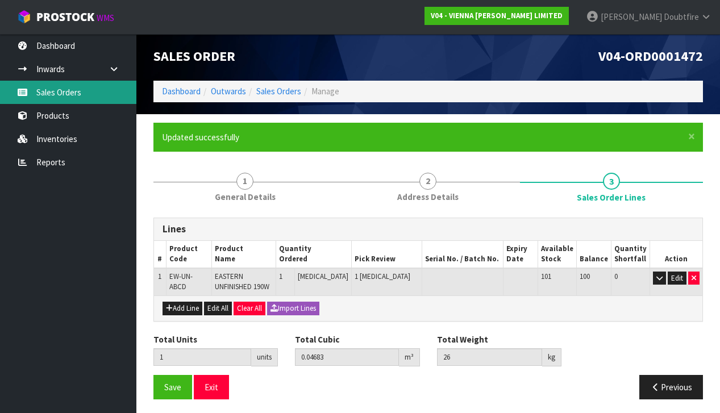
click at [57, 89] on link "Sales Orders" at bounding box center [68, 92] width 136 height 23
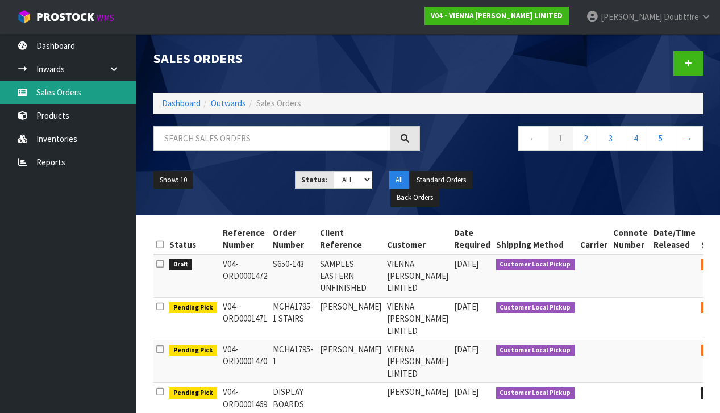
scroll to position [6, 1]
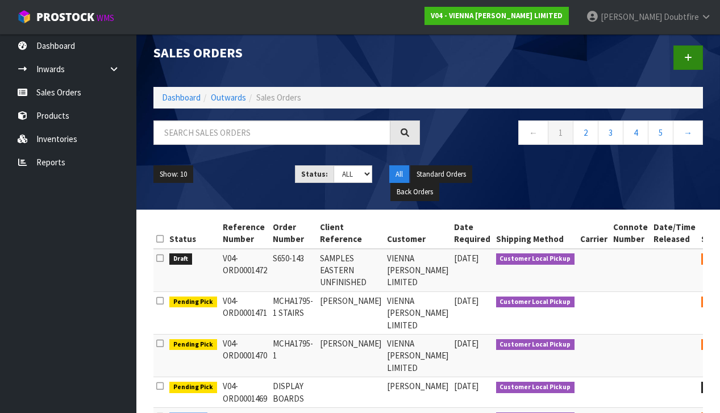
click at [685, 55] on icon at bounding box center [689, 57] width 8 height 9
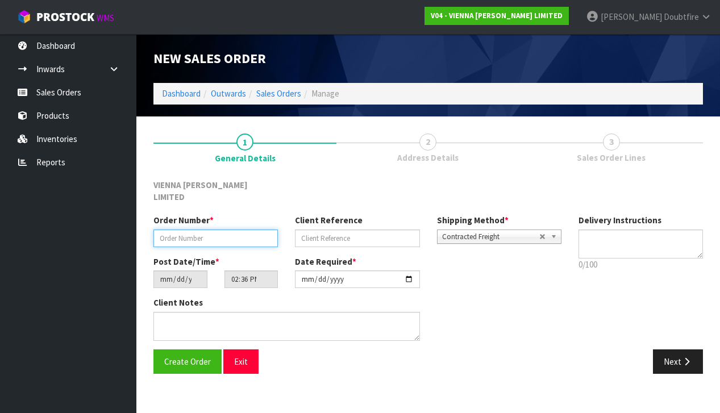
paste input "IRIC1819-1"
type input "IRIC1819-1"
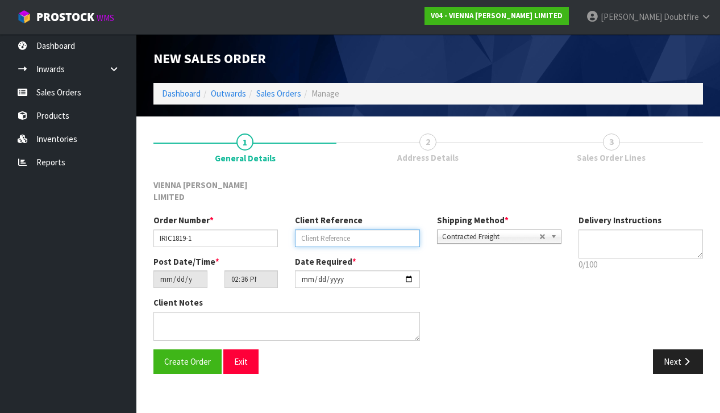
click at [341, 230] on input "text" at bounding box center [357, 239] width 125 height 18
type input "[PERSON_NAME]"
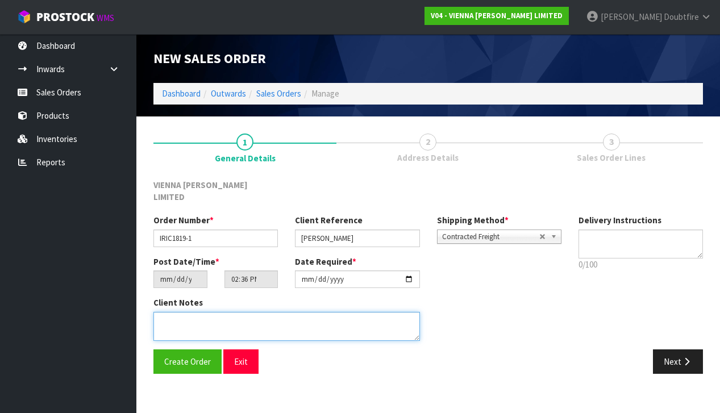
click at [196, 312] on textarea at bounding box center [287, 326] width 267 height 29
type textarea "[PERSON_NAME]"
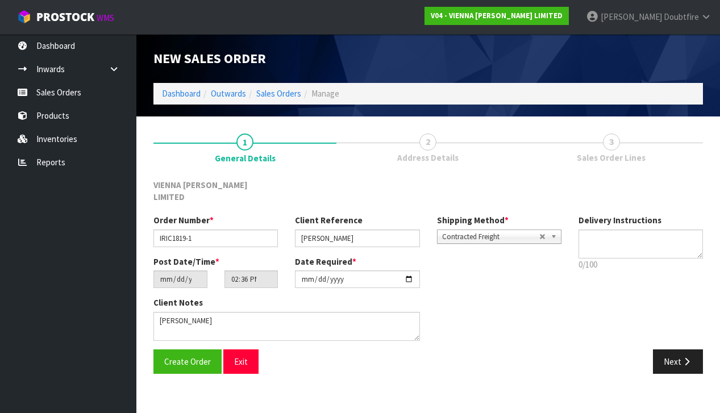
click at [459, 230] on span "Contracted Freight" at bounding box center [490, 237] width 97 height 14
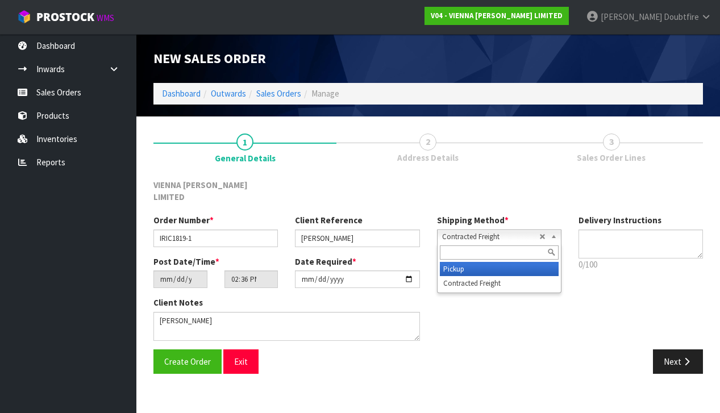
click at [457, 262] on li "Pickup" at bounding box center [499, 269] width 119 height 14
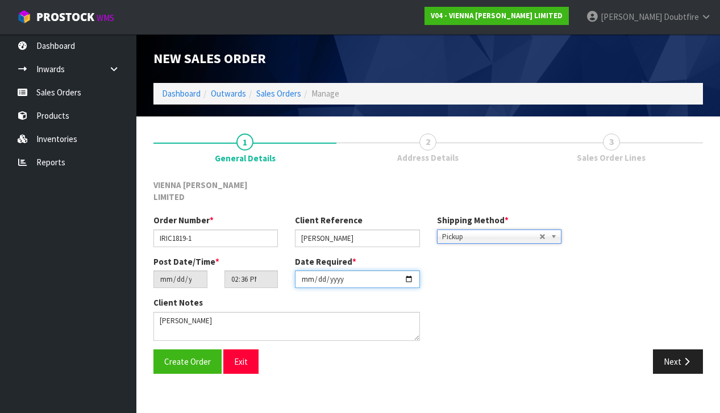
click at [308, 274] on input "[DATE]" at bounding box center [357, 280] width 125 height 18
type input "[DATE]"
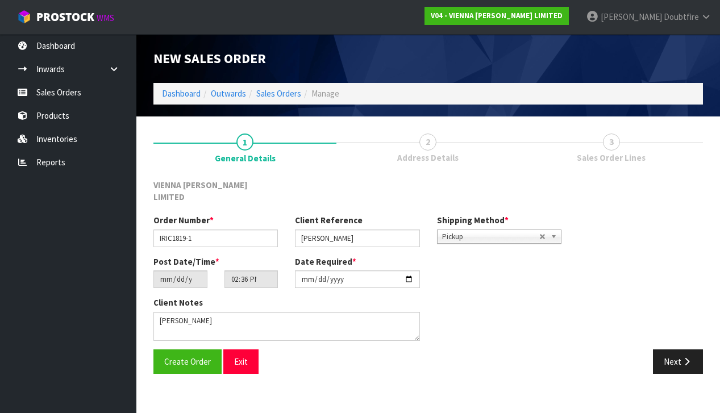
click at [292, 380] on section "New Sales Order Dashboard Outwards Sales Orders Manage New Sales Order Dashboar…" at bounding box center [360, 206] width 720 height 413
click at [184, 357] on span "Create Order" at bounding box center [187, 362] width 47 height 11
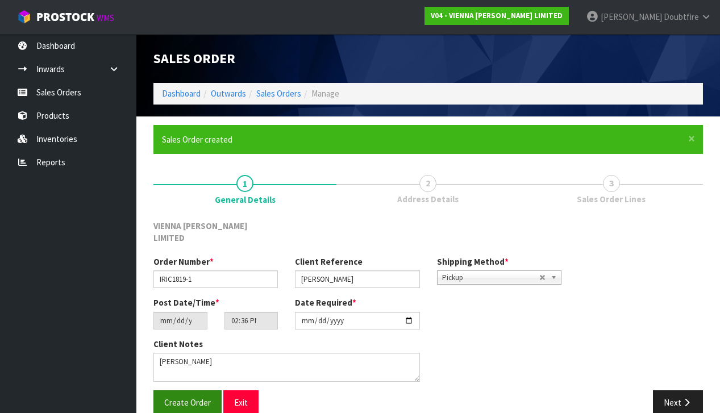
click at [172, 397] on span "Create Order" at bounding box center [187, 402] width 47 height 11
click at [171, 397] on span "Save" at bounding box center [172, 402] width 17 height 11
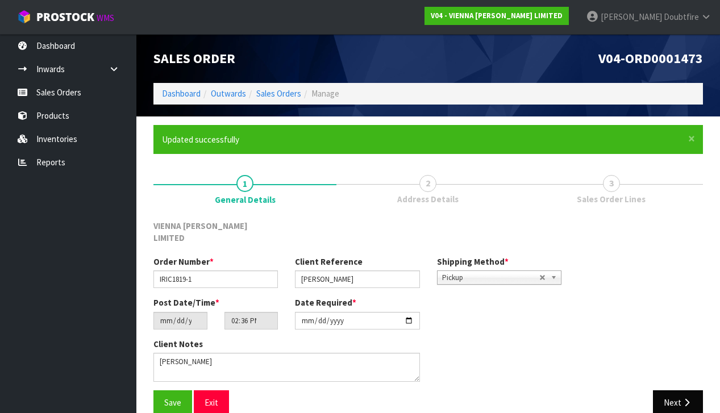
click at [685, 399] on icon "button" at bounding box center [687, 403] width 11 height 9
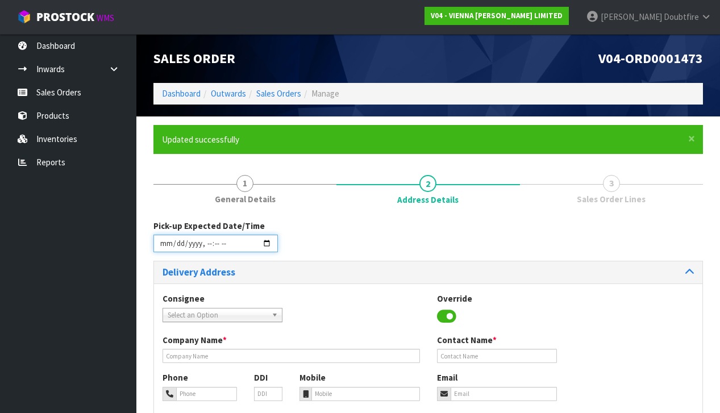
click at [165, 250] on input "datetime-local" at bounding box center [216, 244] width 125 height 18
type input "[DATE]T14:37"
click at [342, 303] on div "Consignee 000001.BAY MECHANICS - BAY MECHANICS 000001A - BRAKE & TRANSMISSION N…" at bounding box center [428, 314] width 549 height 42
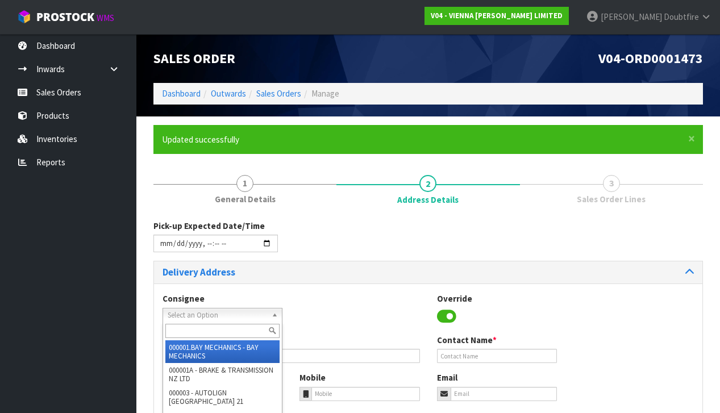
click at [180, 312] on span "Select an Option" at bounding box center [218, 316] width 100 height 14
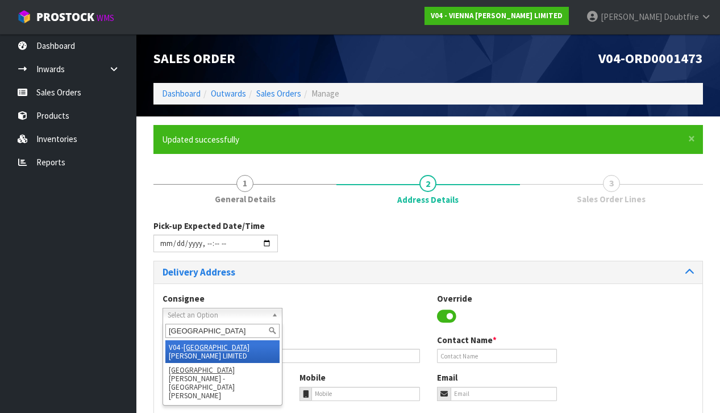
type input "[GEOGRAPHIC_DATA]"
click at [210, 346] on li "V04 - VIENNA [PERSON_NAME] LIMITED" at bounding box center [222, 352] width 114 height 23
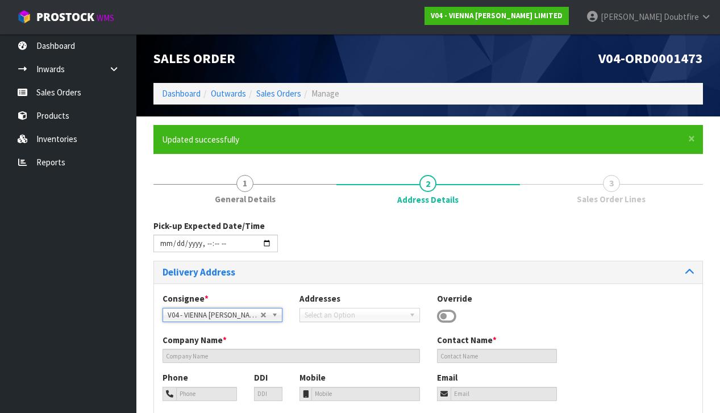
type input "VIENNA [PERSON_NAME] LIMITED"
type input "[PERSON_NAME]"
type input "[PHONE_NUMBER]"
type input "[PERSON_NAME][EMAIL_ADDRESS][DOMAIN_NAME]"
type input "2 ROXBURGH ST"
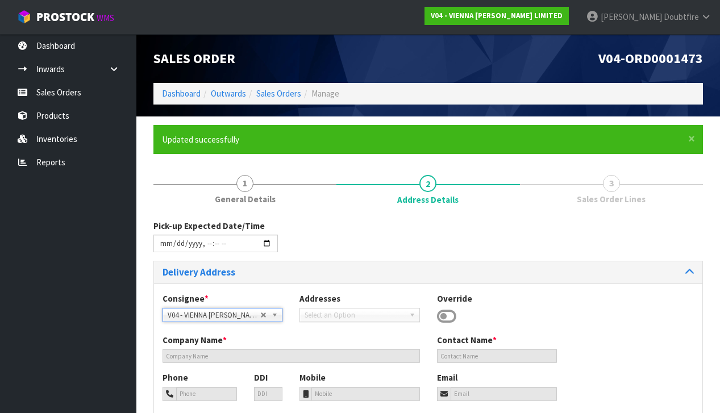
type input "1023"
type input "[GEOGRAPHIC_DATA]"
type input "NEWMARKET"
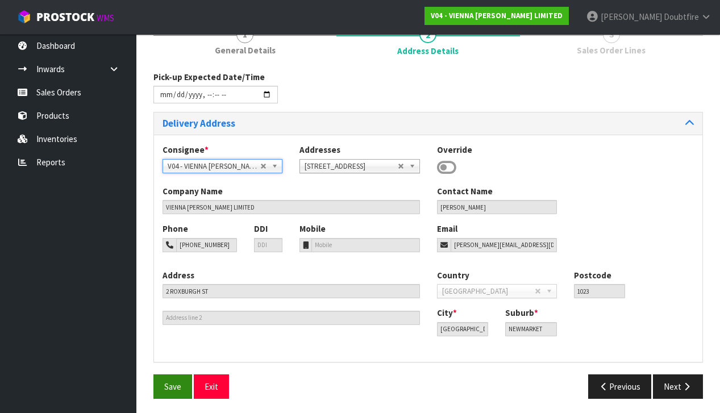
scroll to position [148, 0]
click at [180, 384] on span "Save" at bounding box center [172, 387] width 17 height 11
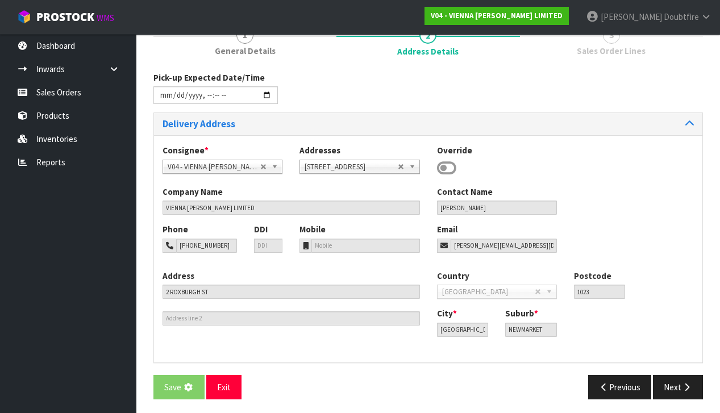
scroll to position [0, 0]
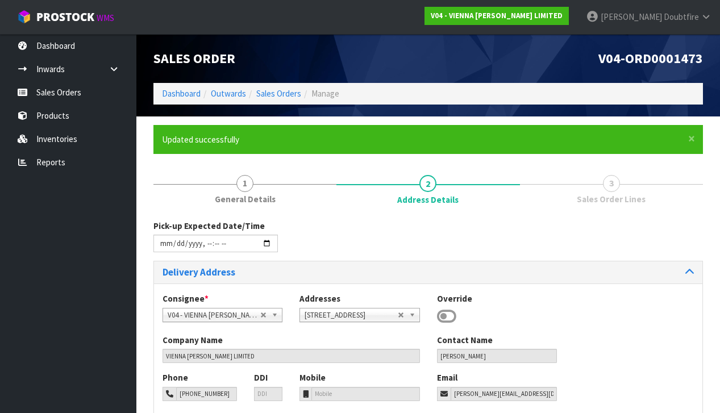
type input "[DATE]T14:37"
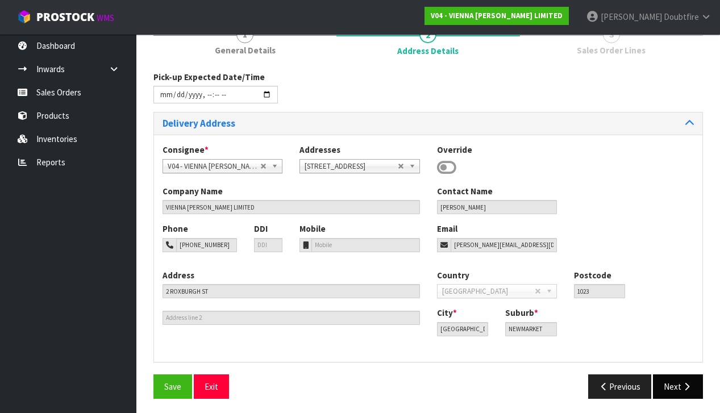
scroll to position [148, 0]
click at [678, 382] on button "Next" at bounding box center [678, 387] width 50 height 24
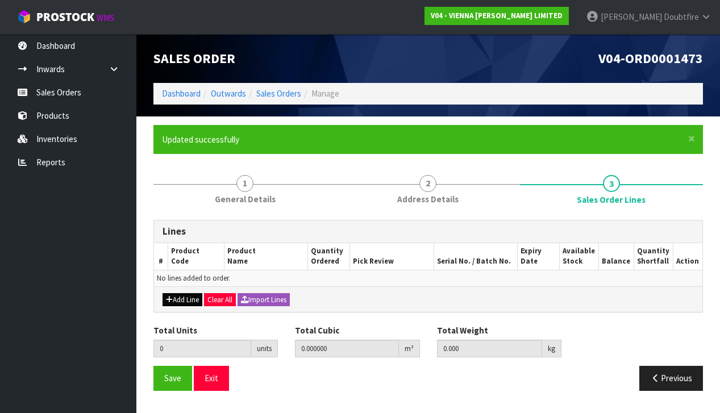
click at [183, 296] on button "Add Line" at bounding box center [183, 300] width 40 height 14
type input "0"
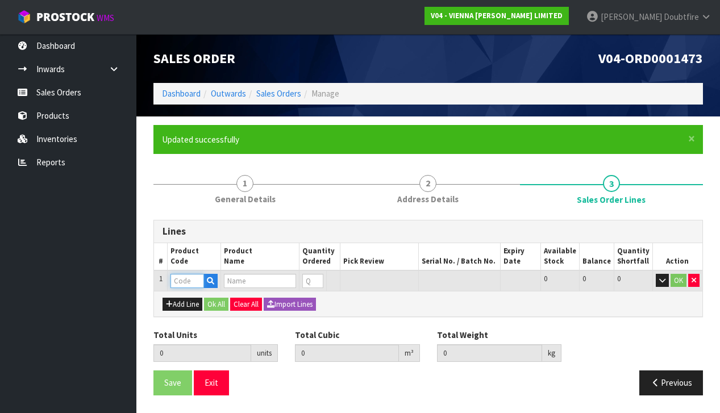
click at [185, 277] on input "text" at bounding box center [188, 281] width 34 height 14
type input "EXCESS"
click at [222, 297] on link "EXCESS 007" at bounding box center [217, 298] width 90 height 15
type input "EXCESS 007"
type input "0.000000"
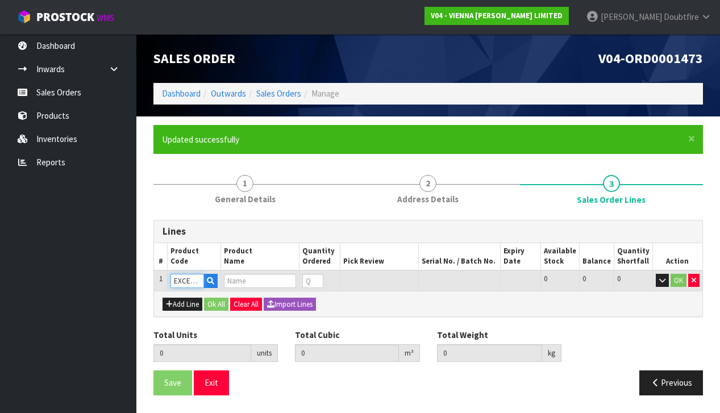
type input "0.000"
type input "EXCESS 007 190X1900"
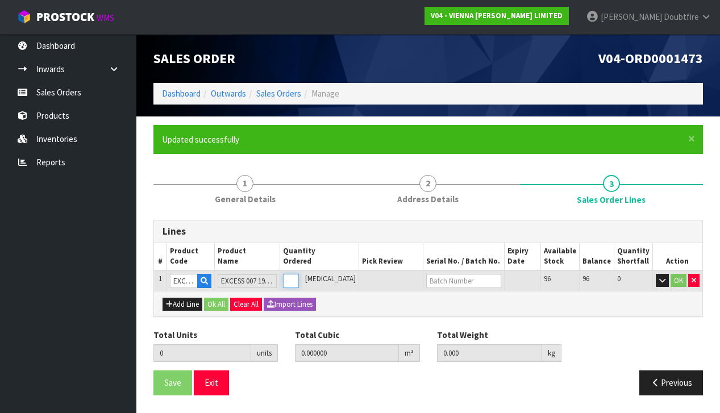
type input "1"
type input "0.0384"
type input "22"
click at [299, 275] on input "1" at bounding box center [291, 281] width 16 height 14
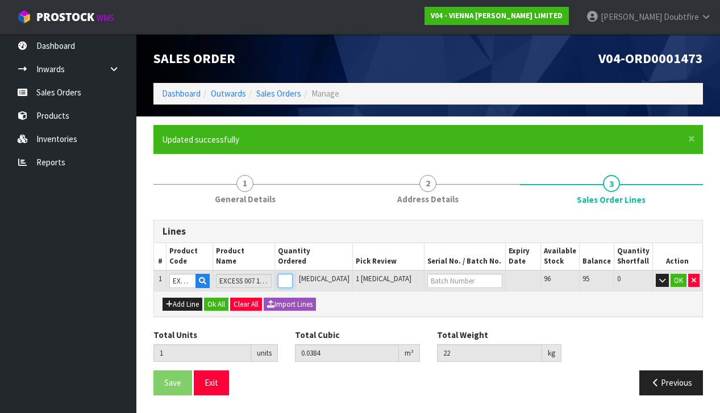
type input "0"
type input "2"
type input "0.0768"
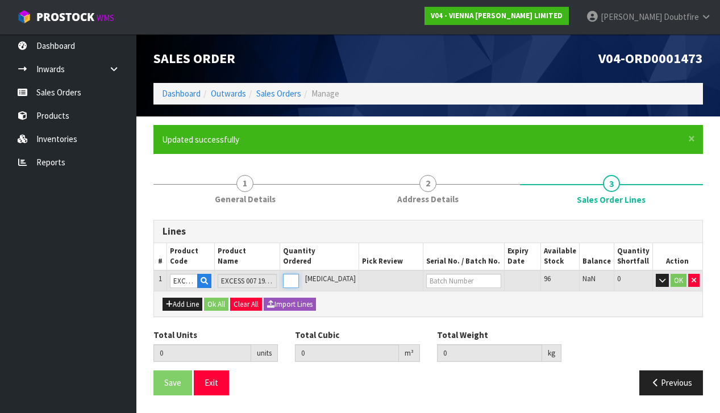
type input "44"
type input "2"
type input "26"
type input "0.9984"
type input "572"
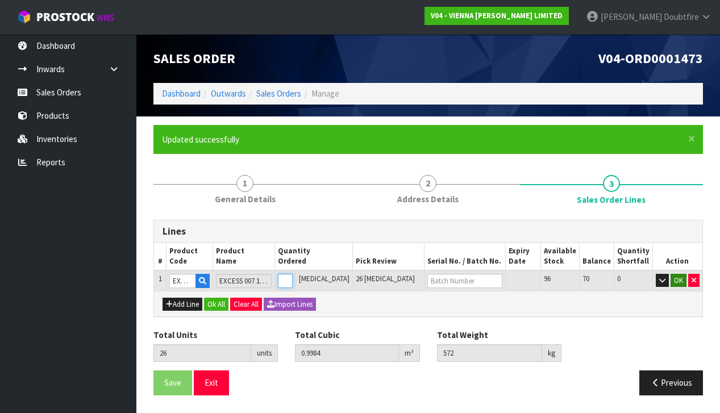
type input "26"
click at [678, 280] on button "OK" at bounding box center [679, 281] width 16 height 14
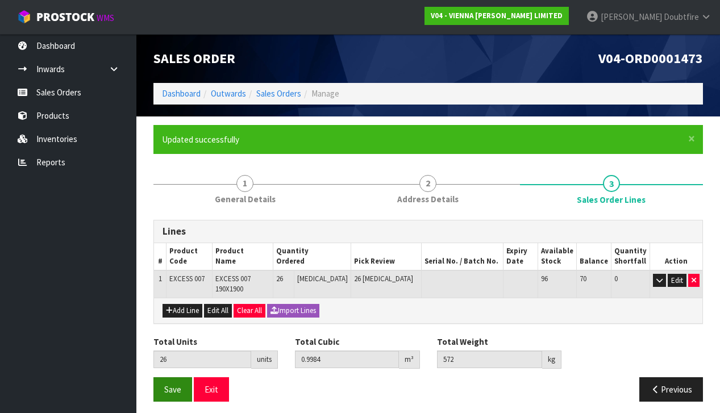
click at [182, 379] on button "Save" at bounding box center [173, 390] width 39 height 24
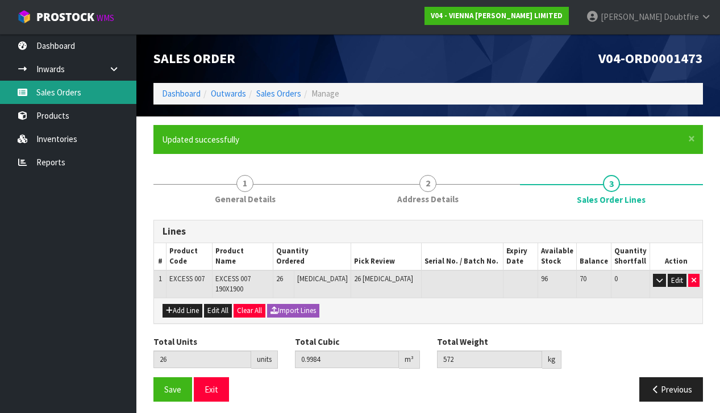
click at [59, 91] on link "Sales Orders" at bounding box center [68, 92] width 136 height 23
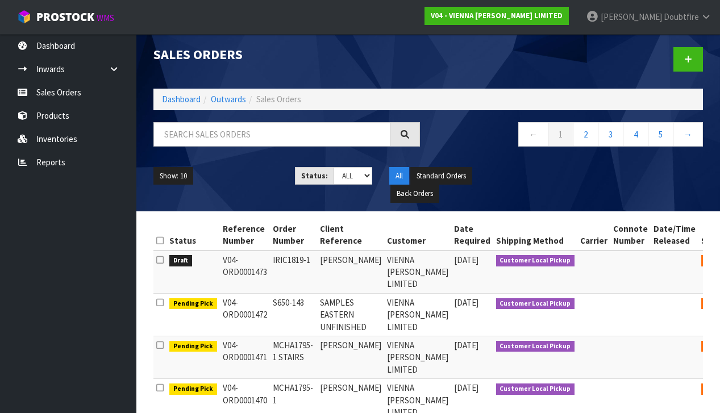
scroll to position [6, 0]
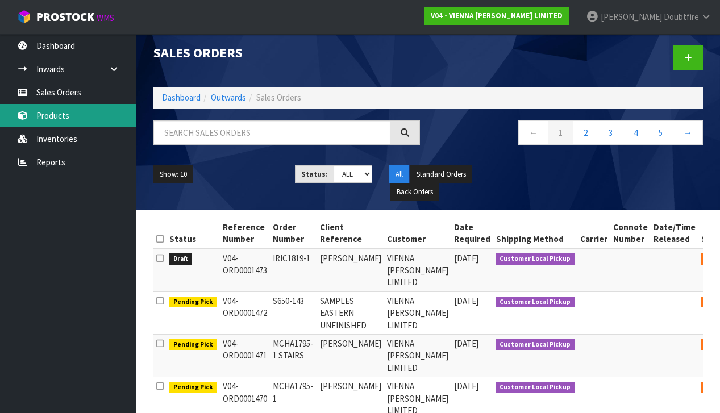
click at [52, 120] on link "Products" at bounding box center [68, 115] width 136 height 23
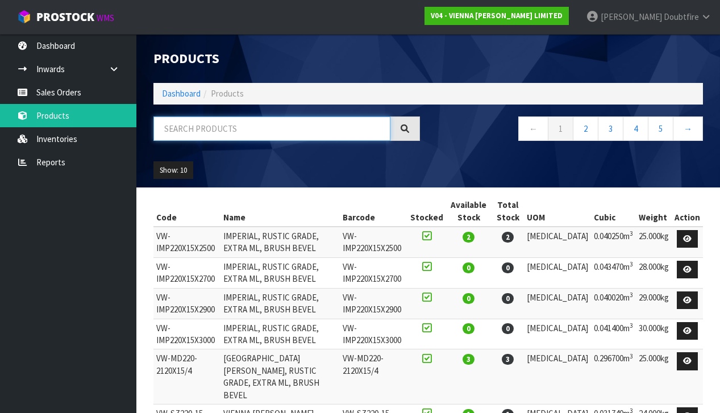
click at [180, 133] on input "text" at bounding box center [272, 129] width 237 height 24
type input "GOL"
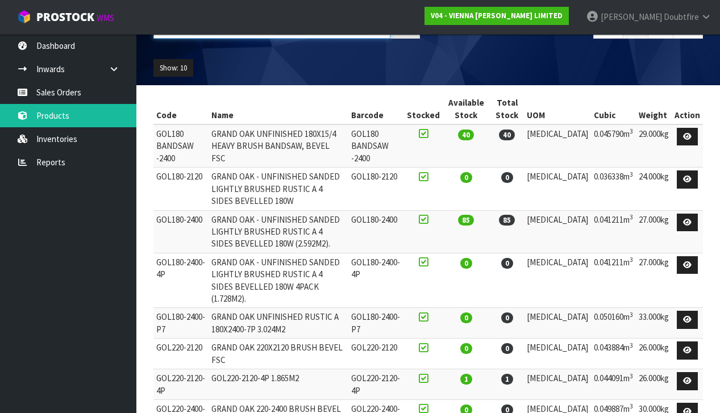
scroll to position [105, 0]
